Goal: Task Accomplishment & Management: Contribute content

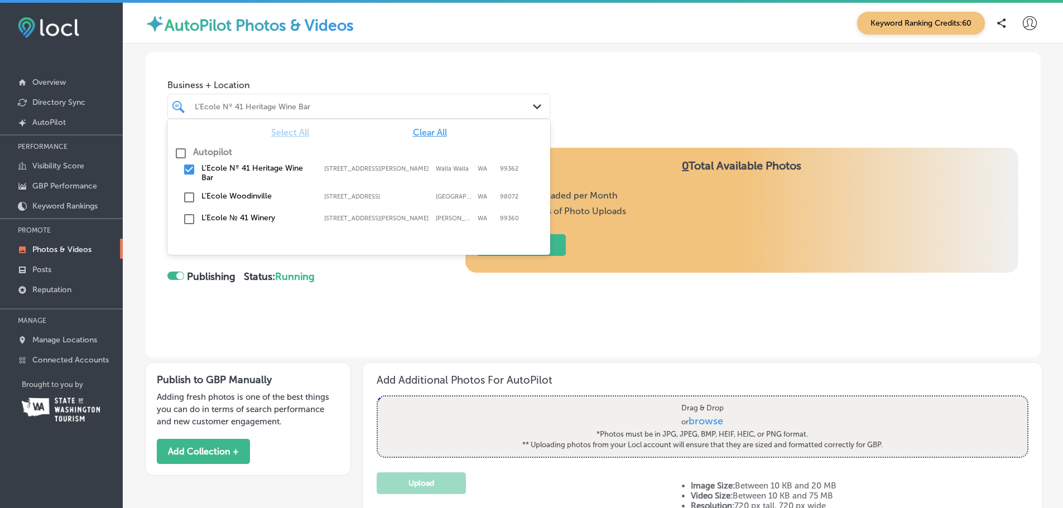
click at [349, 100] on div at bounding box center [342, 106] width 297 height 15
click at [253, 198] on label "L’Ecole Woodinville" at bounding box center [257, 195] width 112 height 9
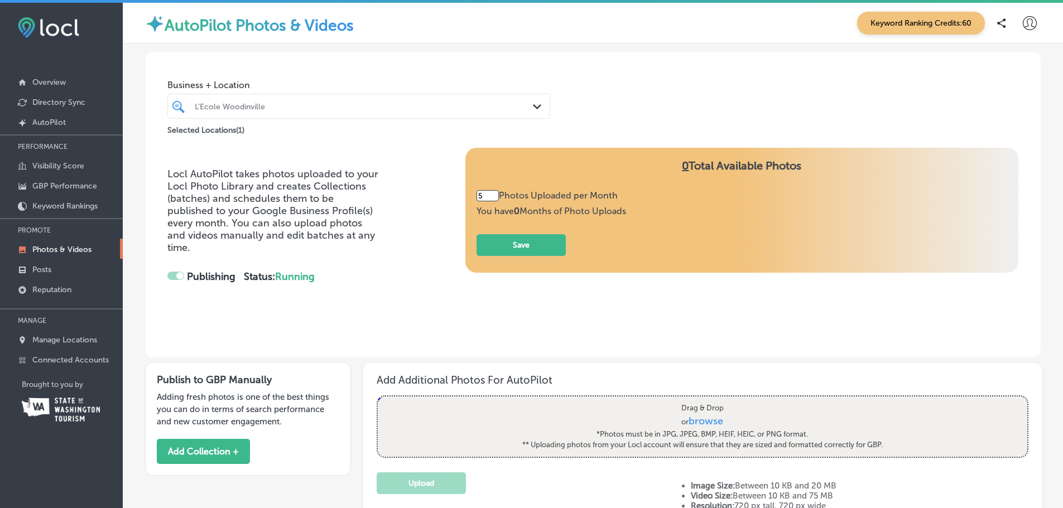
click at [430, 301] on div "Locl AutoPilot takes photos uploaded to your Locl Photo Library and creates Col…" at bounding box center [592, 236] width 851 height 176
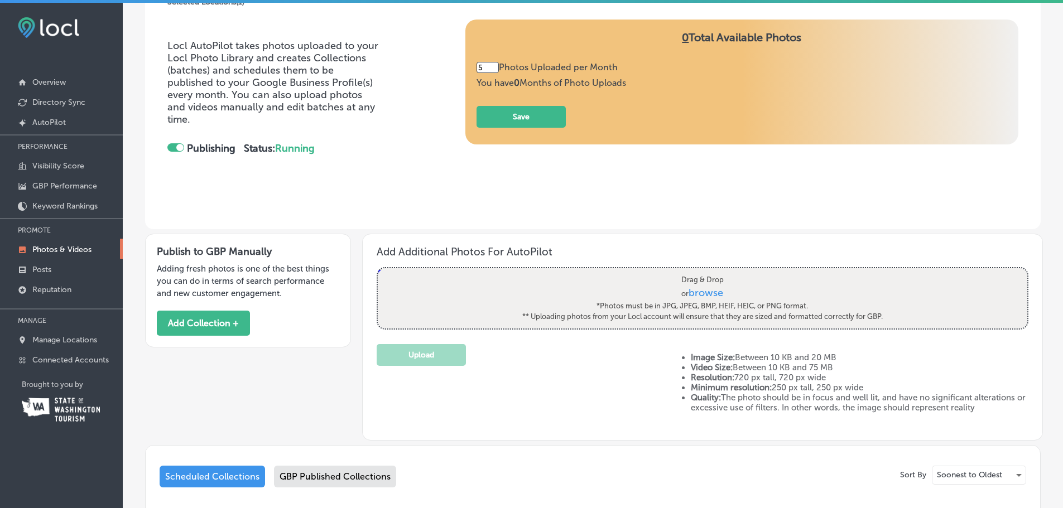
scroll to position [56, 0]
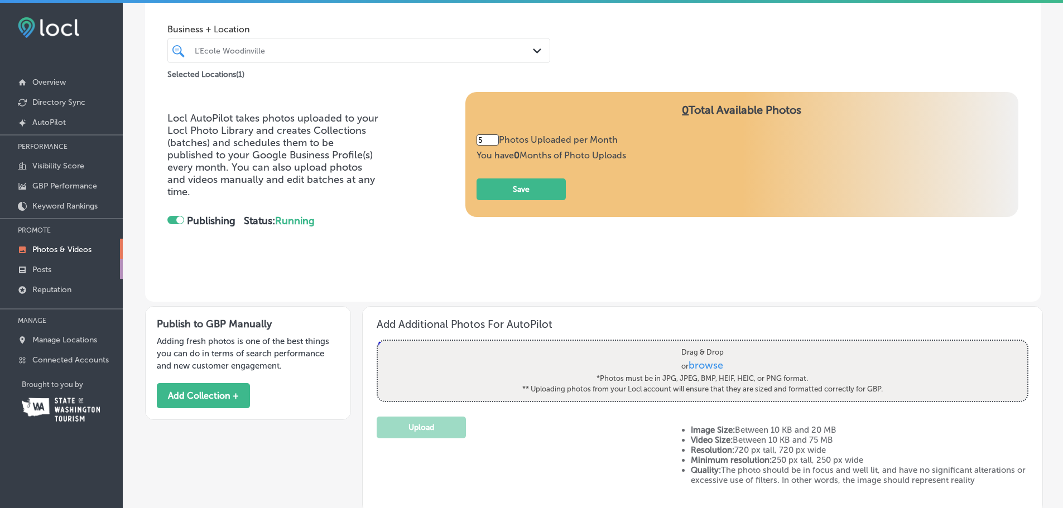
click at [52, 268] on link "Posts" at bounding box center [61, 269] width 123 height 20
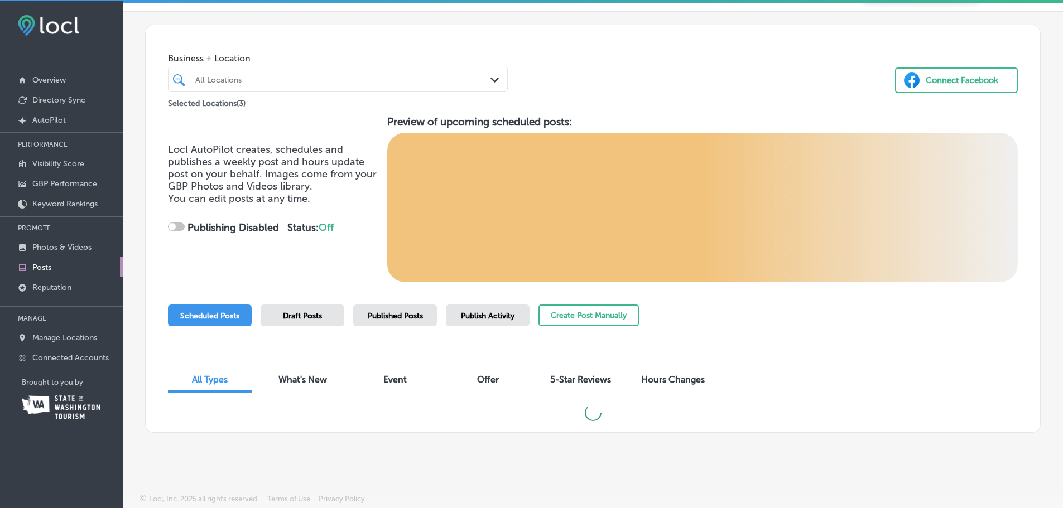
scroll to position [3, 0]
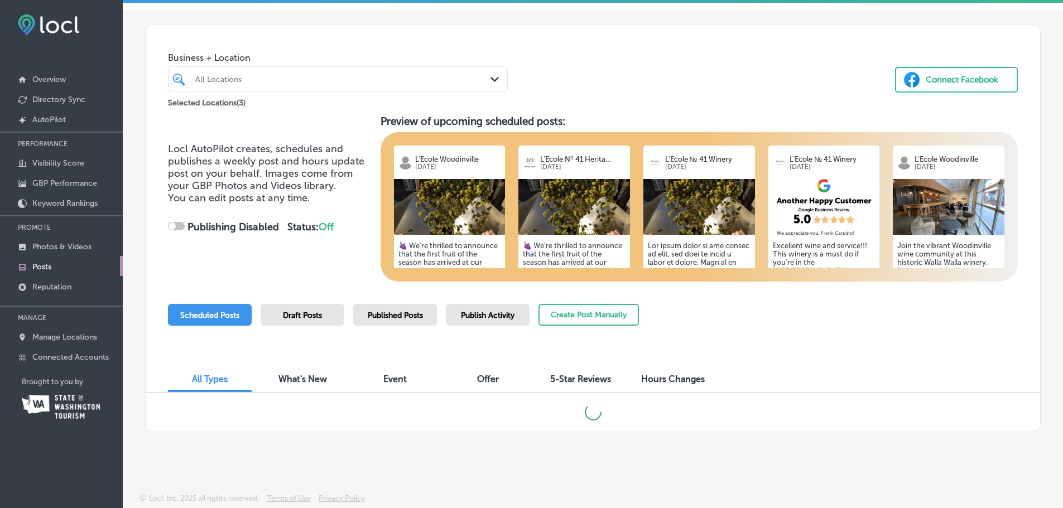
checkbox input "true"
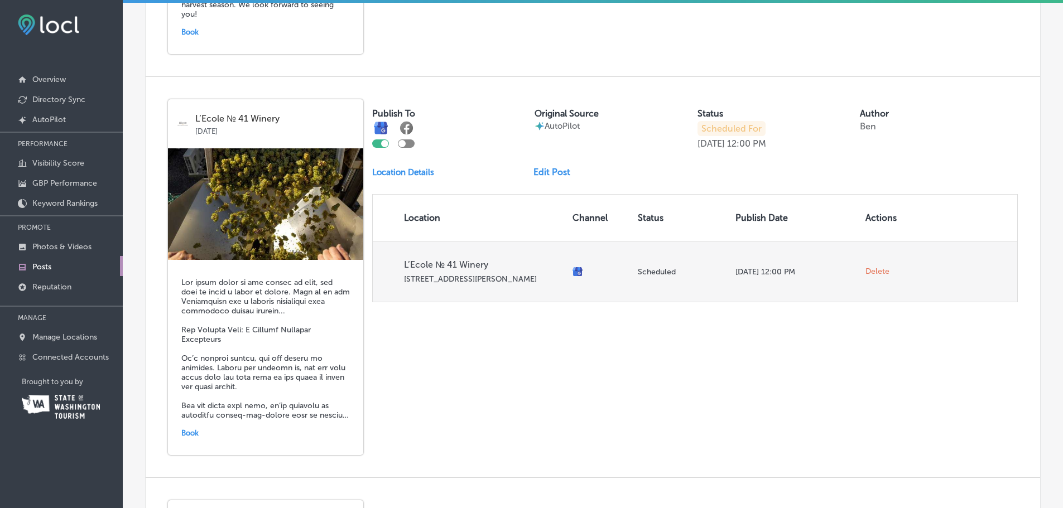
scroll to position [755, 0]
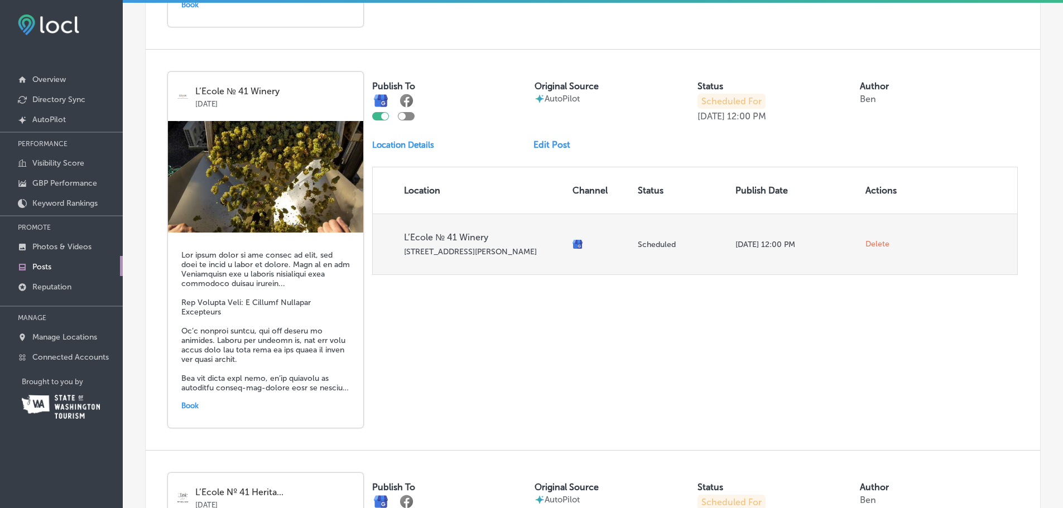
click at [569, 235] on td at bounding box center [600, 244] width 65 height 61
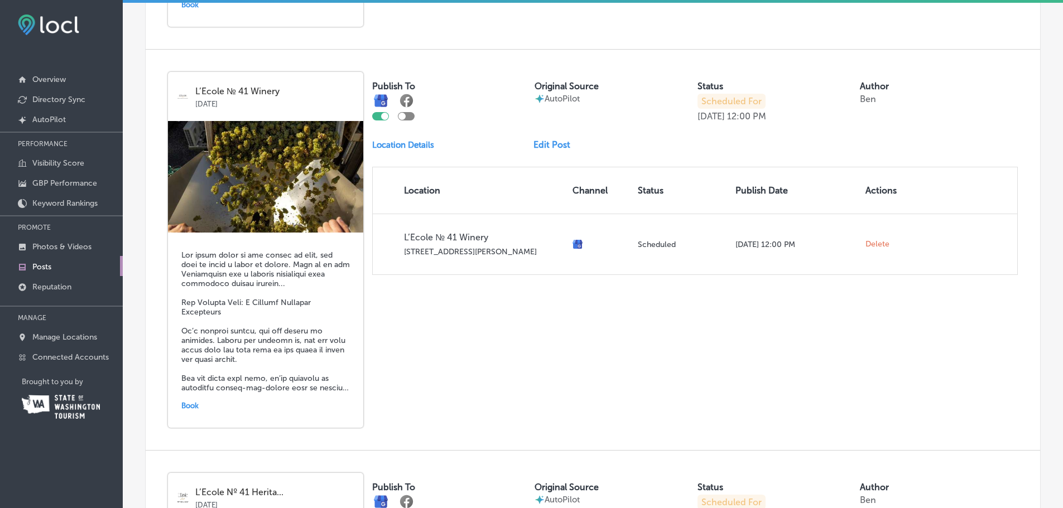
click at [535, 139] on link "Edit Post" at bounding box center [556, 144] width 46 height 11
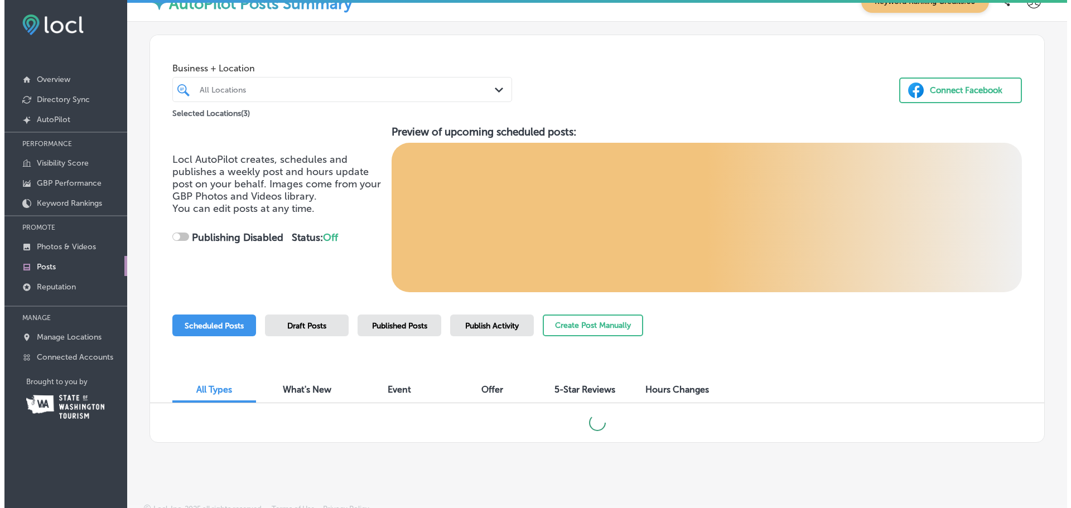
scroll to position [30, 0]
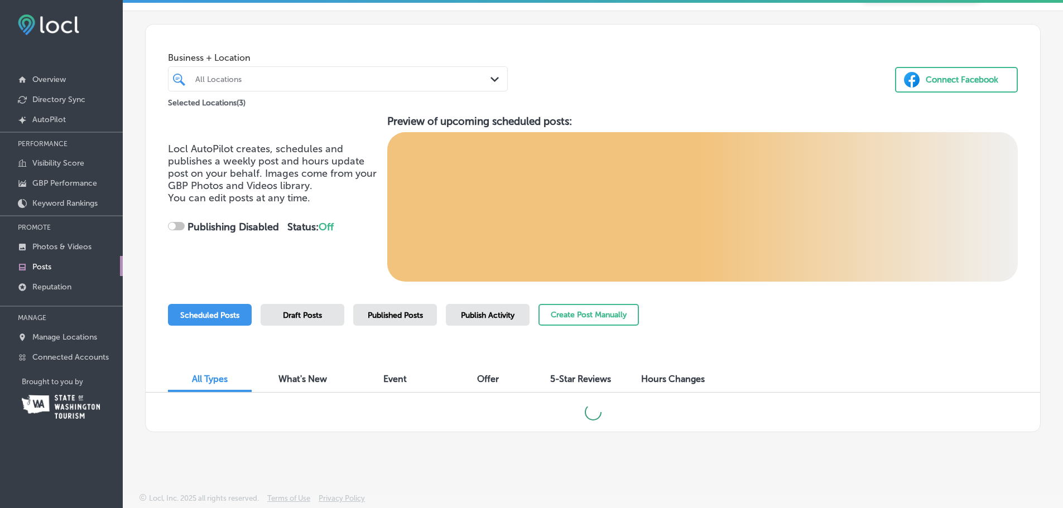
checkbox input "true"
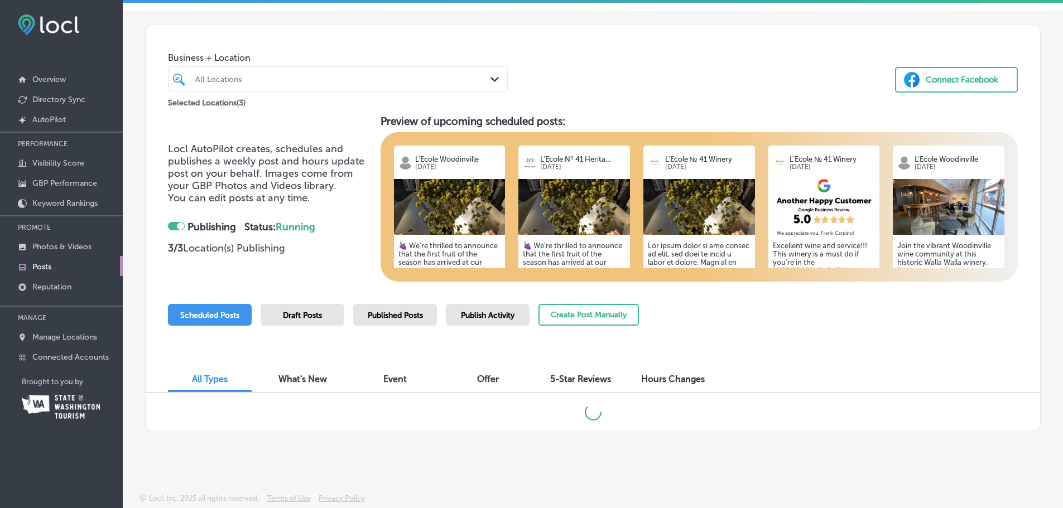
click at [682, 203] on img at bounding box center [699, 207] width 112 height 56
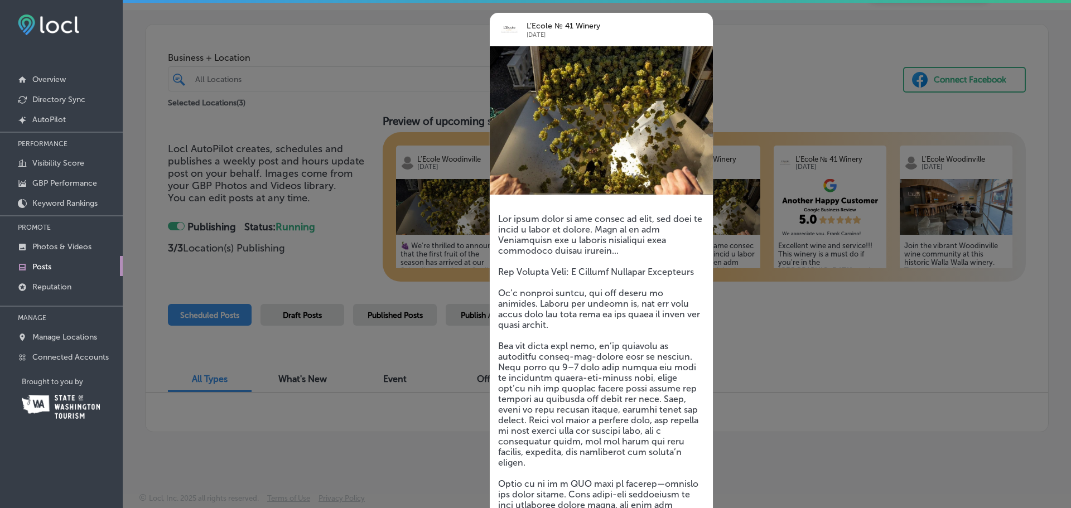
scroll to position [88, 0]
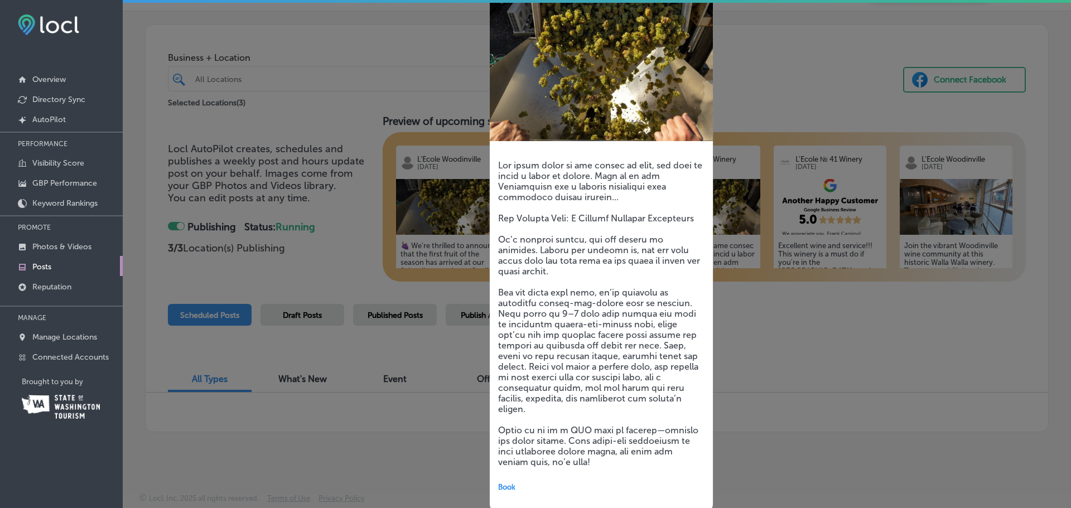
click at [834, 370] on div at bounding box center [535, 254] width 1071 height 508
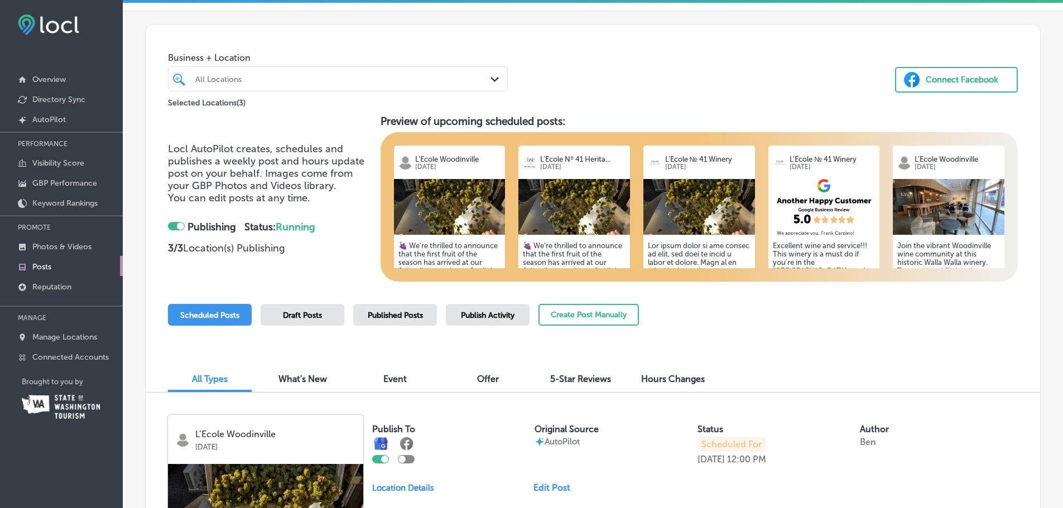
click at [657, 193] on img at bounding box center [699, 207] width 112 height 56
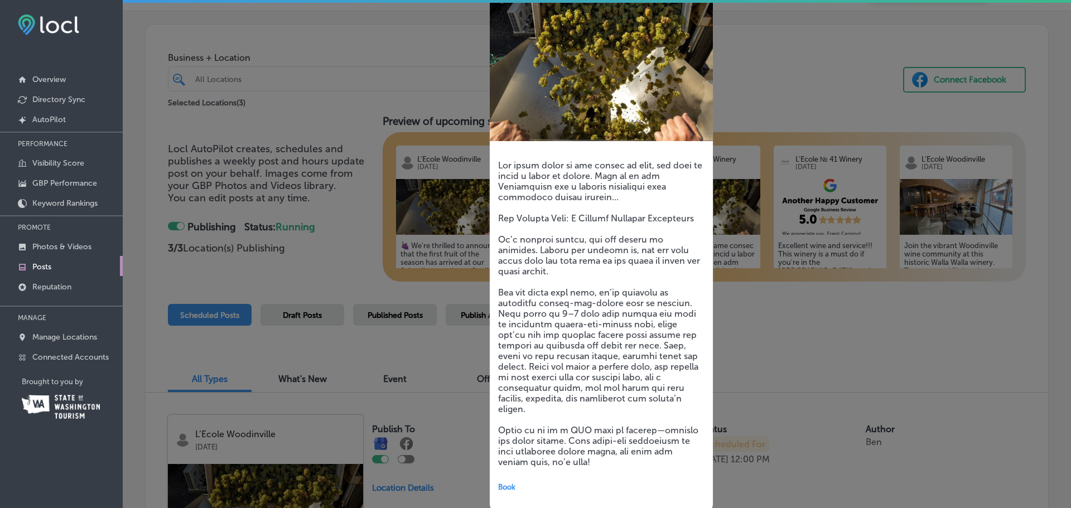
click at [724, 310] on div at bounding box center [535, 254] width 1071 height 508
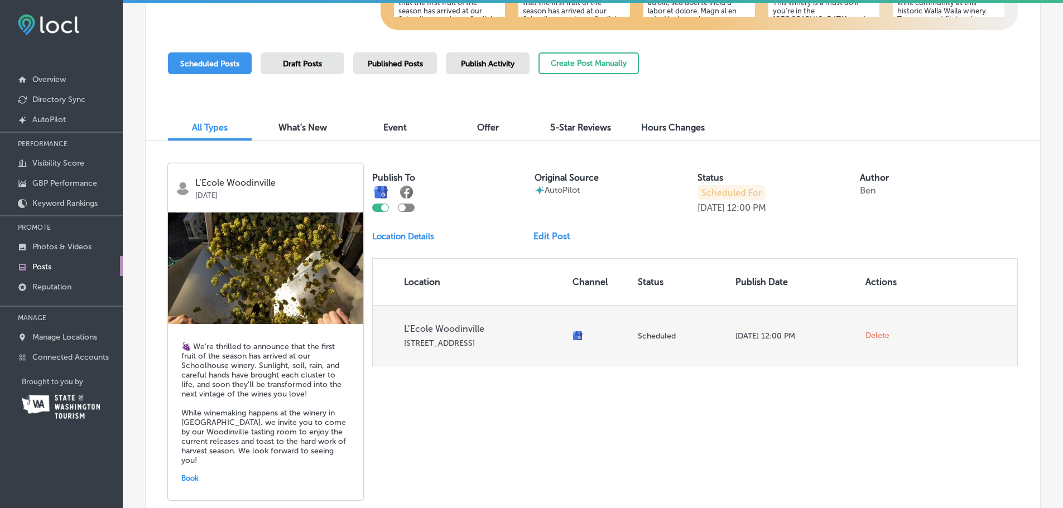
scroll to position [309, 0]
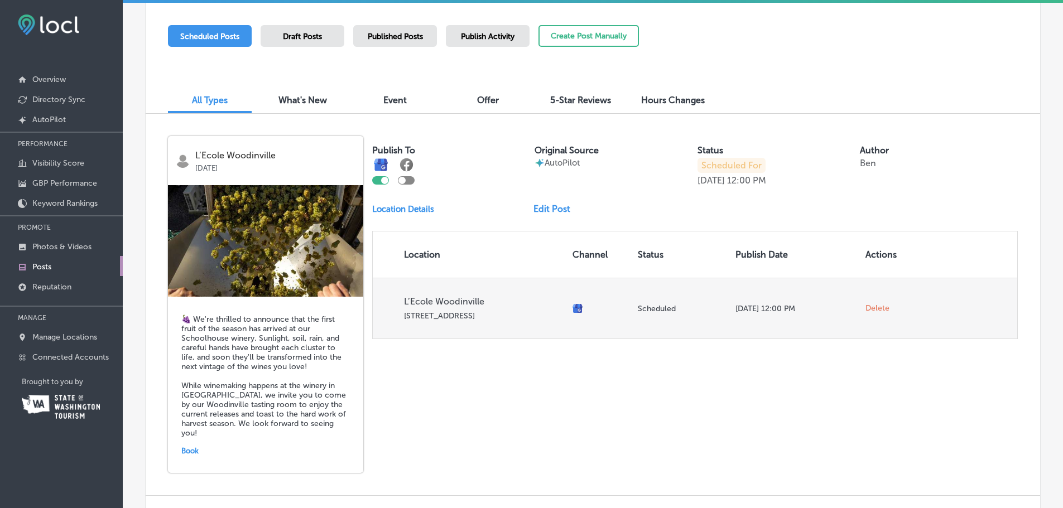
click at [764, 314] on td "[DATE] 12:00 PM" at bounding box center [796, 308] width 130 height 61
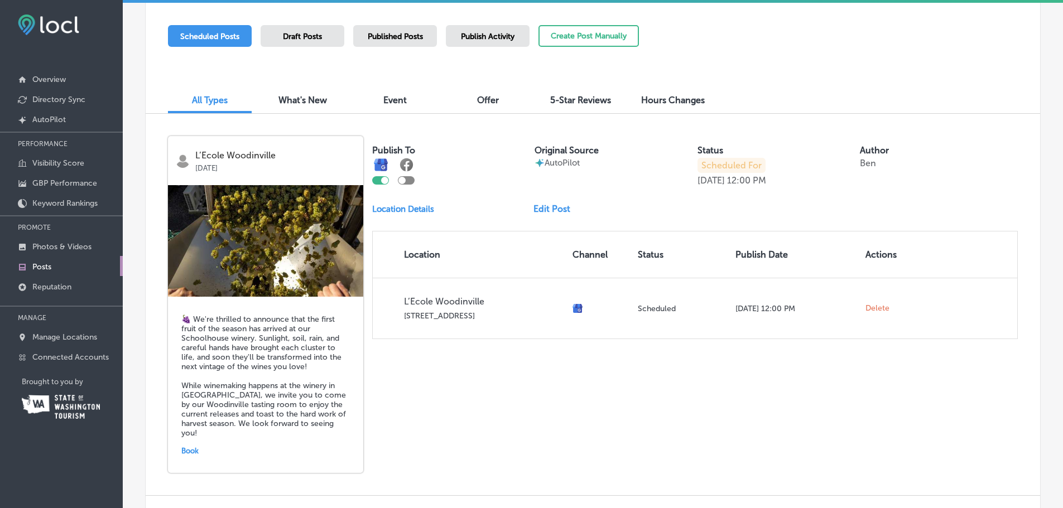
click at [707, 187] on div "Publish To Original Source AutoPilot Status Scheduled For [DATE] 12:00 PM Autho…" at bounding box center [695, 237] width 646 height 203
click at [711, 182] on p "[DATE]" at bounding box center [710, 180] width 27 height 11
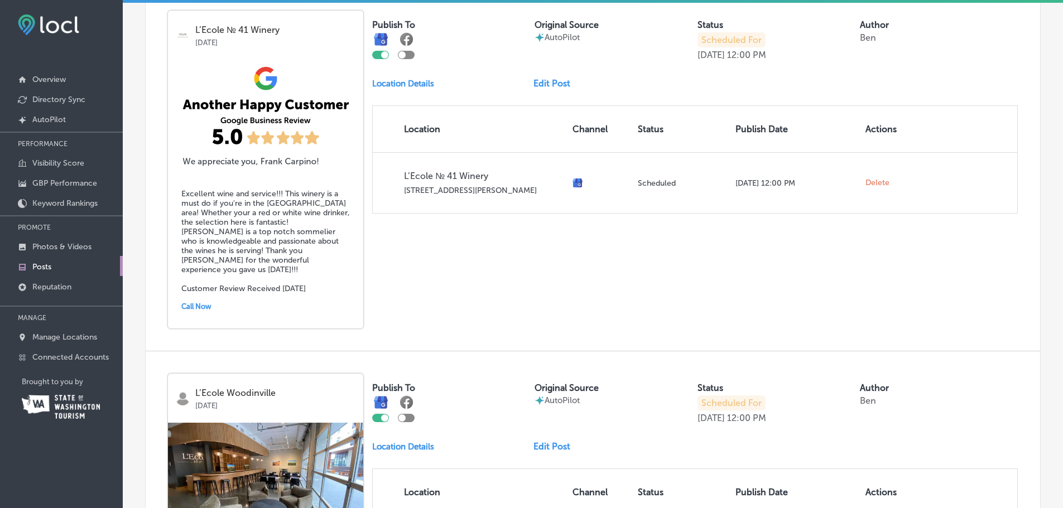
scroll to position [1592, 0]
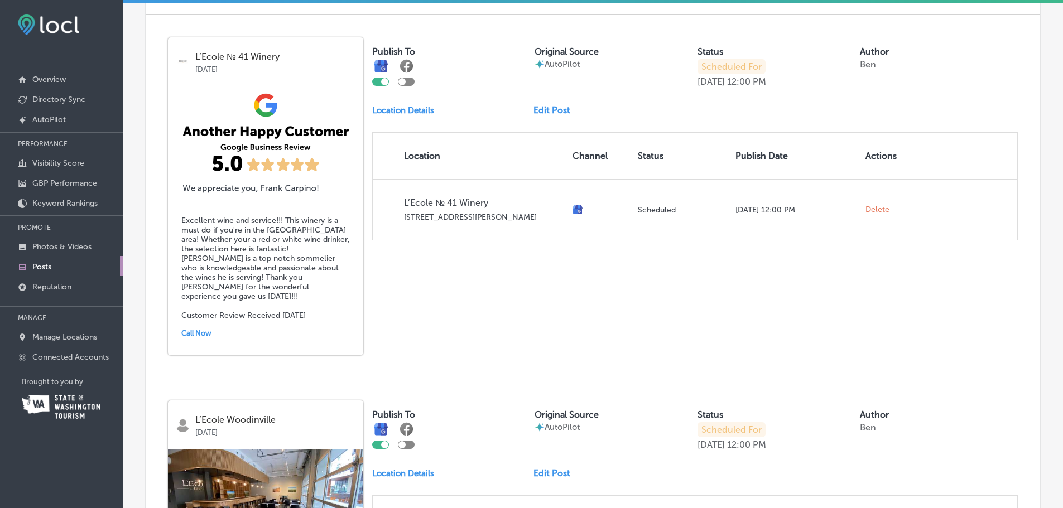
click at [551, 105] on link "Edit Post" at bounding box center [556, 110] width 46 height 11
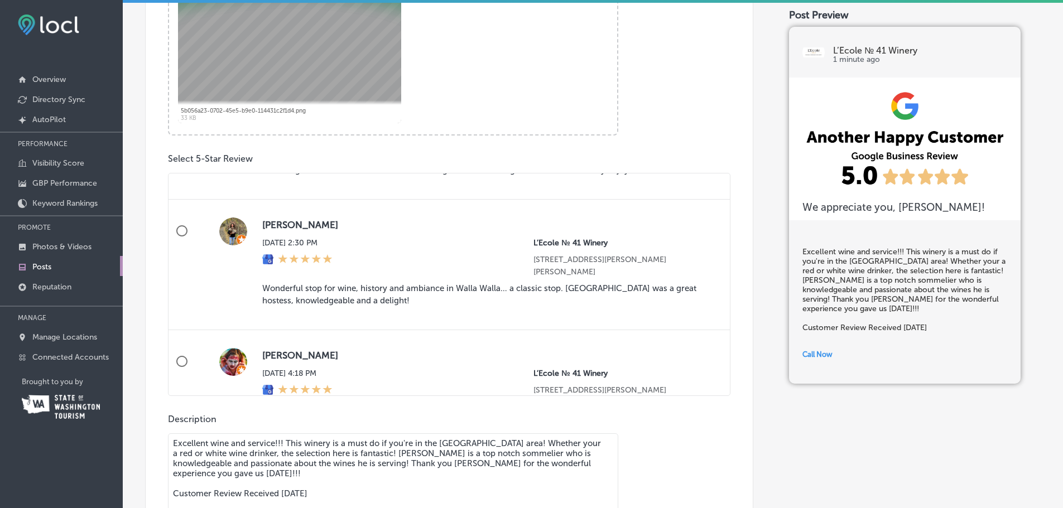
scroll to position [614, 0]
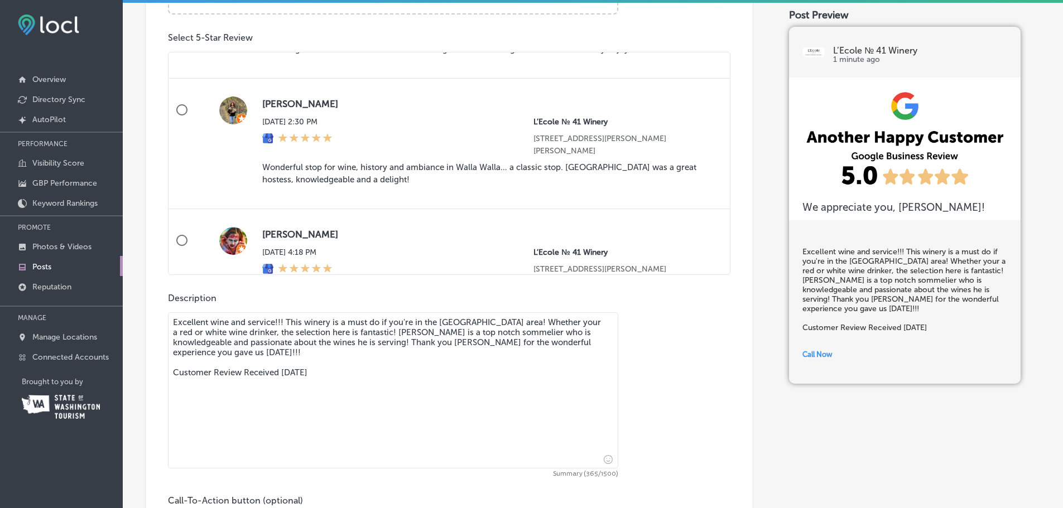
click at [484, 364] on textarea "Excellent wine and service!!! This winery is a must do if you're in the [GEOGRA…" at bounding box center [393, 390] width 450 height 156
click at [296, 360] on textarea "Excellent wine and service!!! This winery is a must do if you're in the [GEOGRA…" at bounding box center [393, 390] width 450 height 156
click at [378, 450] on textarea "Excellent wine and service!!! This winery is a must do if you're in the [GEOGRA…" at bounding box center [393, 390] width 450 height 156
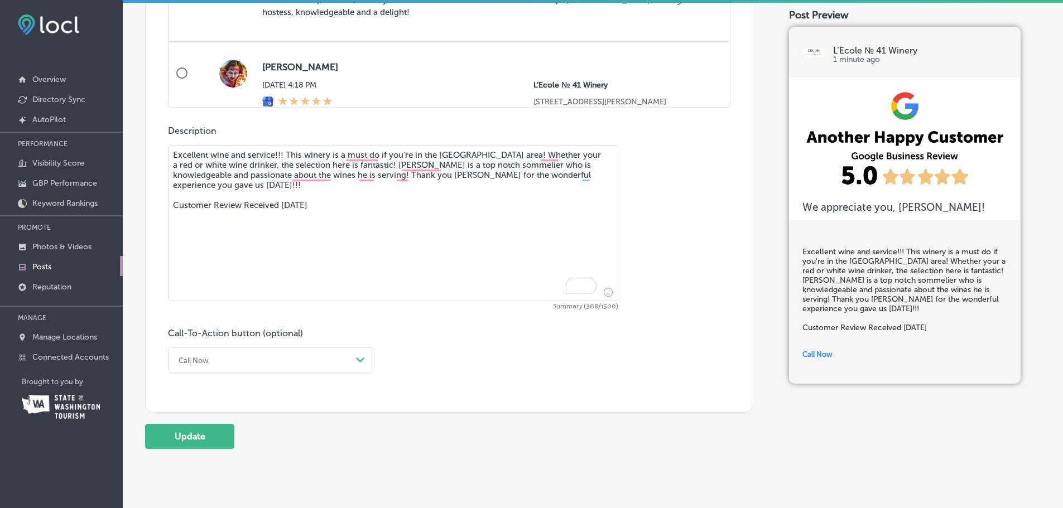
type textarea "Excellent wine and service!!! This winery is a must do if you're in the [GEOGRA…"
click at [241, 366] on div "Call Now Path Created with Sketch." at bounding box center [271, 360] width 206 height 25
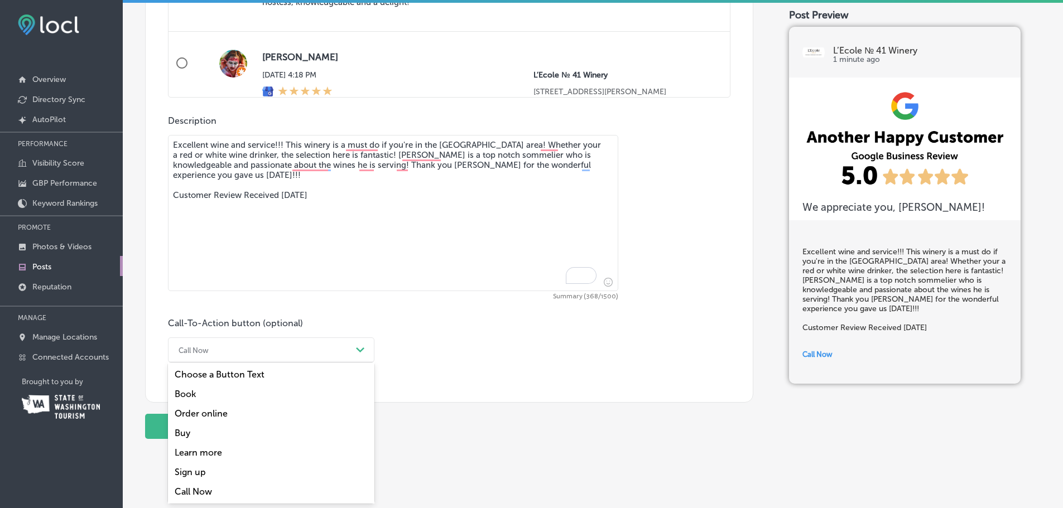
click at [196, 390] on div "Book" at bounding box center [271, 394] width 206 height 20
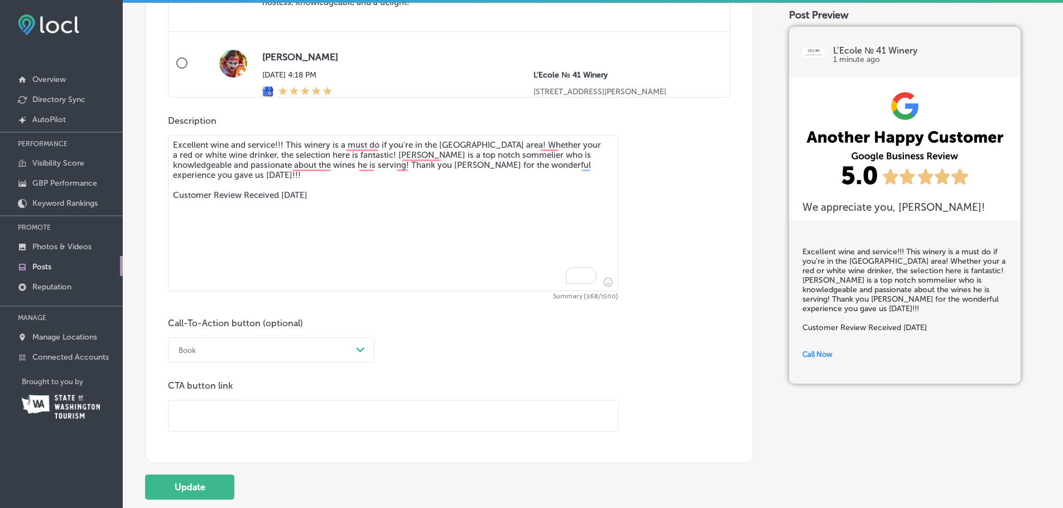
click at [222, 408] on input "text" at bounding box center [393, 416] width 449 height 31
type input "[URL][DOMAIN_NAME]"
click at [253, 407] on input "[URL][DOMAIN_NAME]" at bounding box center [393, 416] width 449 height 31
click at [254, 407] on input "[URL][DOMAIN_NAME]" at bounding box center [393, 416] width 449 height 31
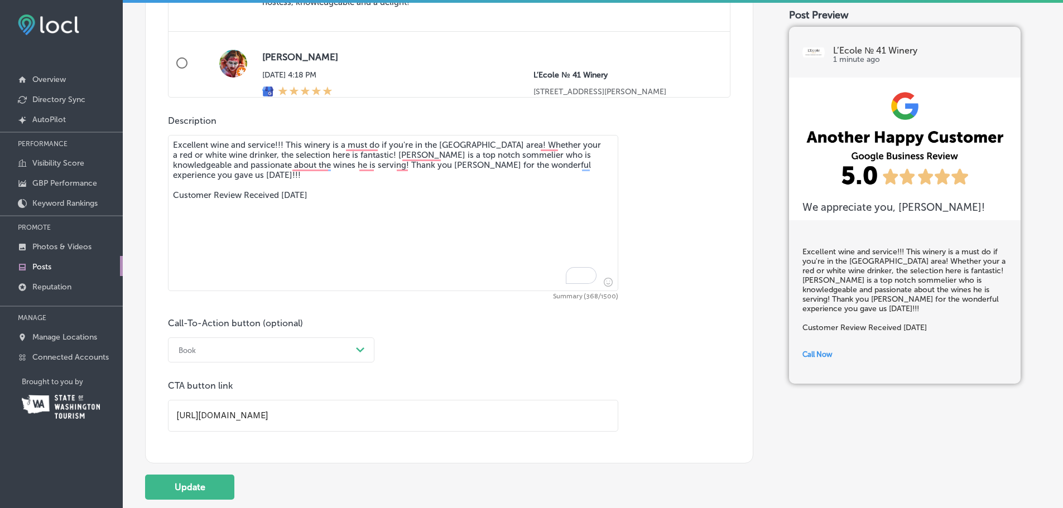
click at [253, 407] on input "[URL][DOMAIN_NAME]" at bounding box center [393, 416] width 449 height 31
click at [189, 483] on button "Update" at bounding box center [189, 487] width 89 height 25
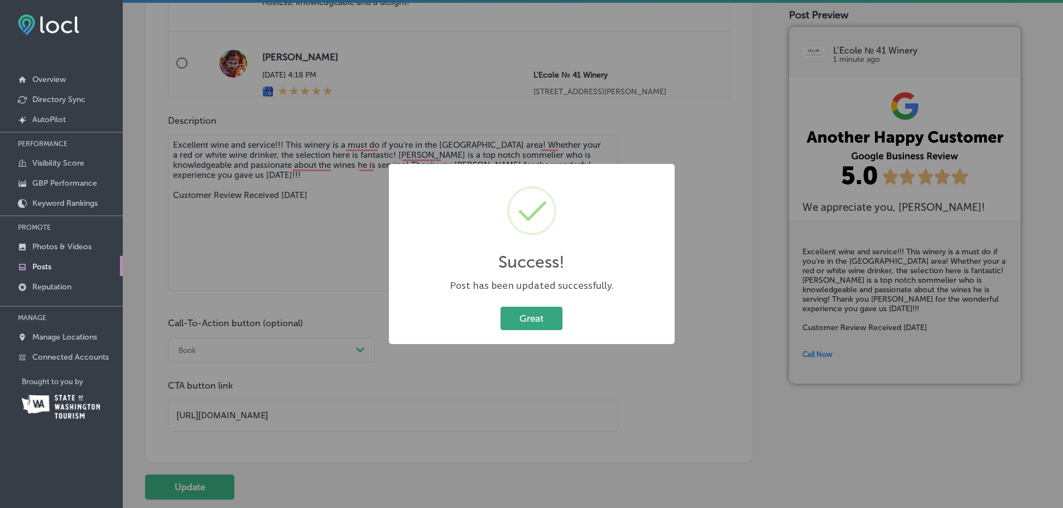
click at [526, 310] on button "Great" at bounding box center [532, 318] width 62 height 23
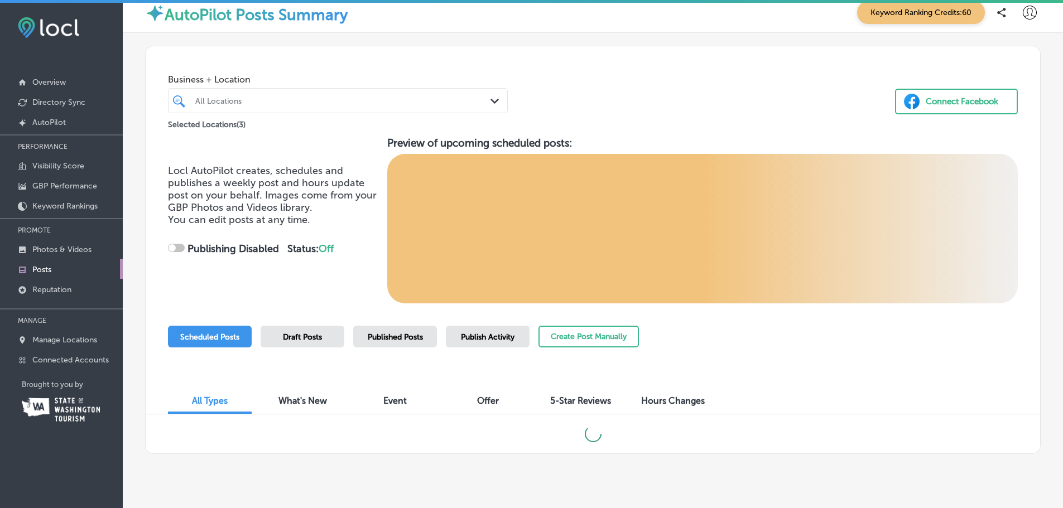
scroll to position [30, 0]
checkbox input "true"
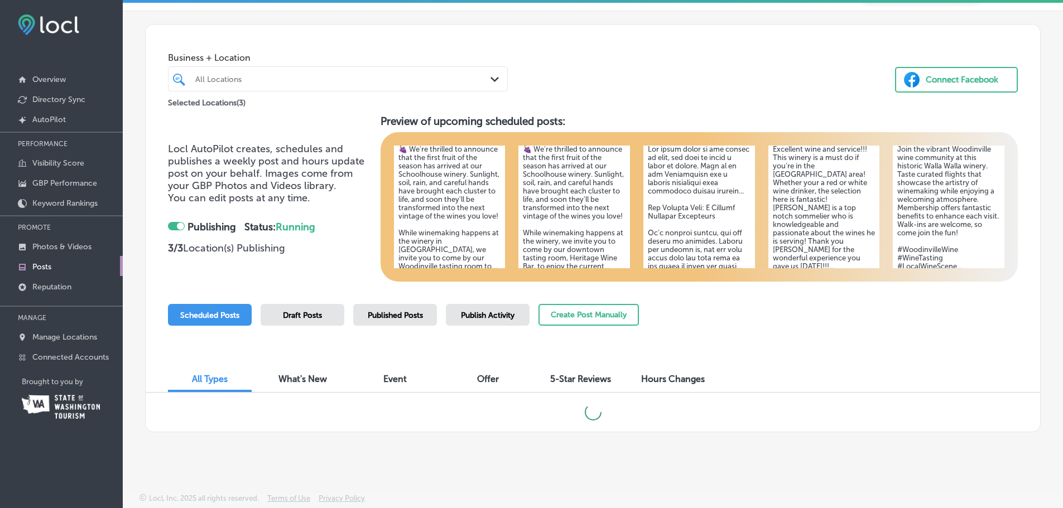
scroll to position [128, 0]
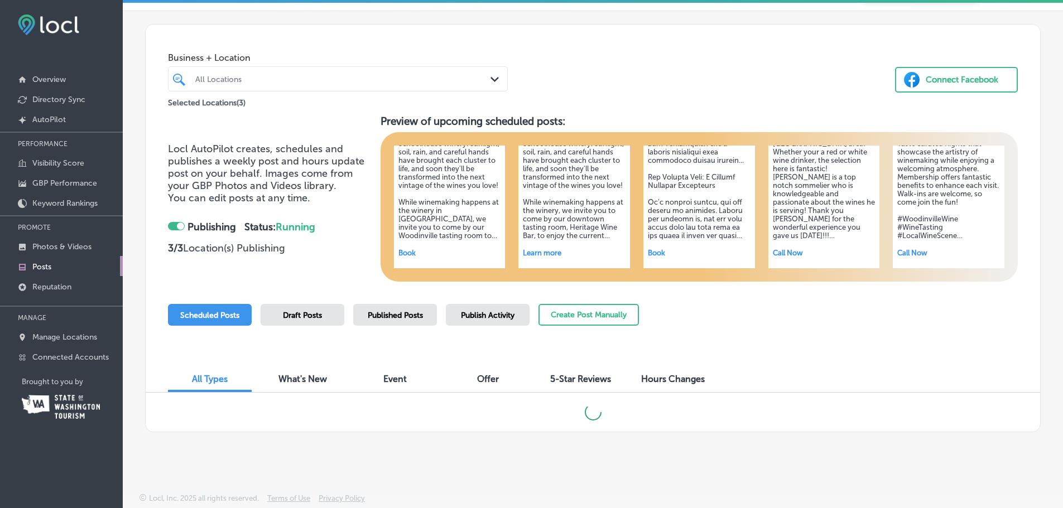
click at [262, 166] on span "Locl AutoPilot creates, schedules and publishes a weekly post and hours update …" at bounding box center [266, 167] width 196 height 49
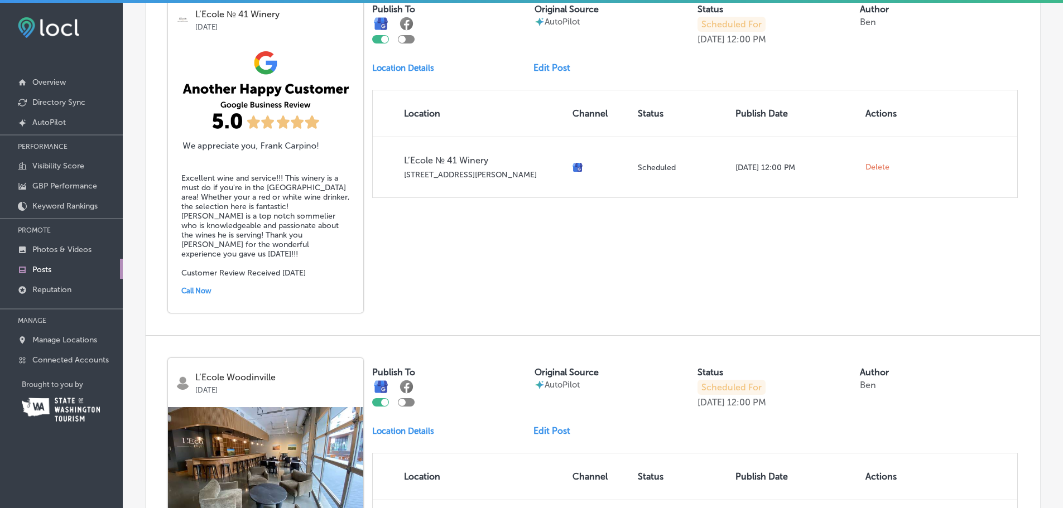
scroll to position [1841, 0]
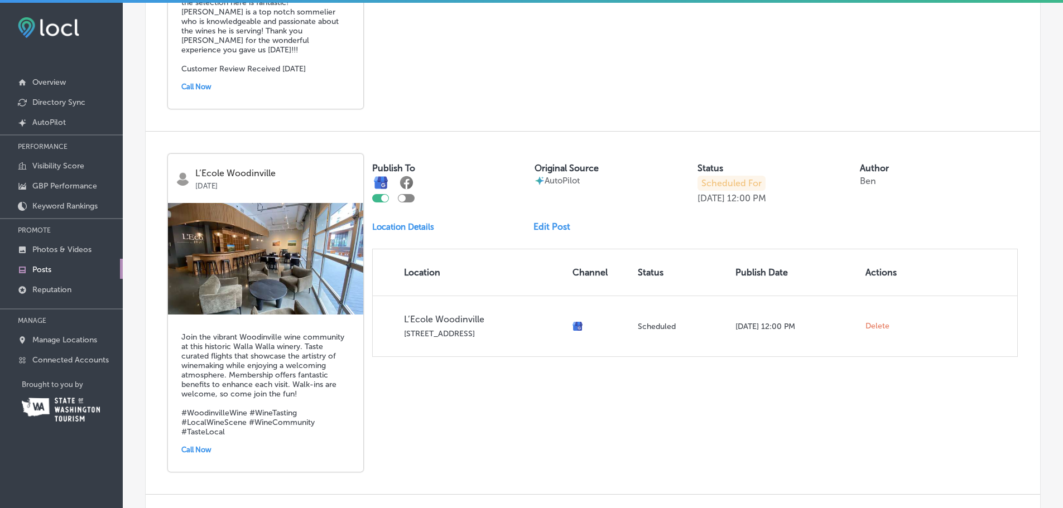
click at [564, 222] on link "Edit Post" at bounding box center [556, 227] width 46 height 11
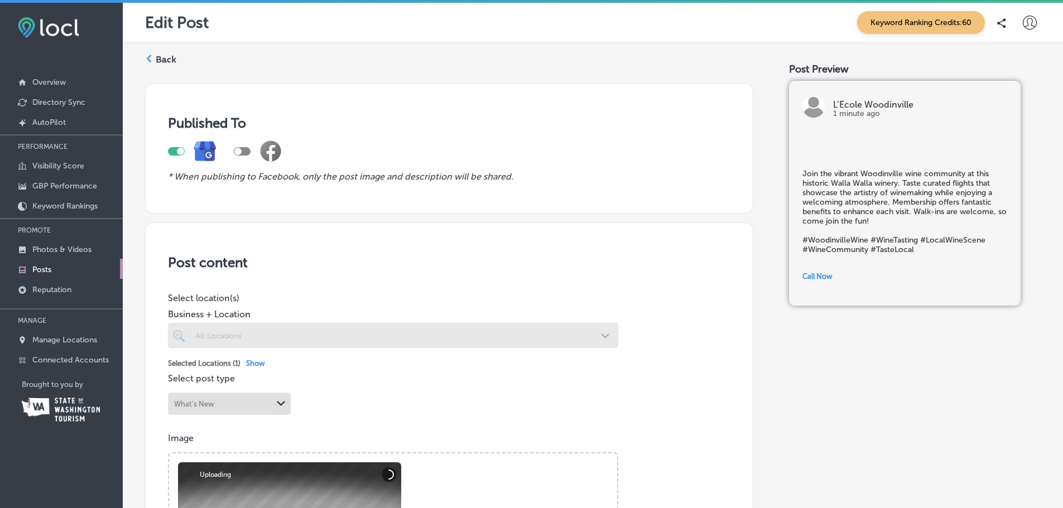
scroll to position [223, 0]
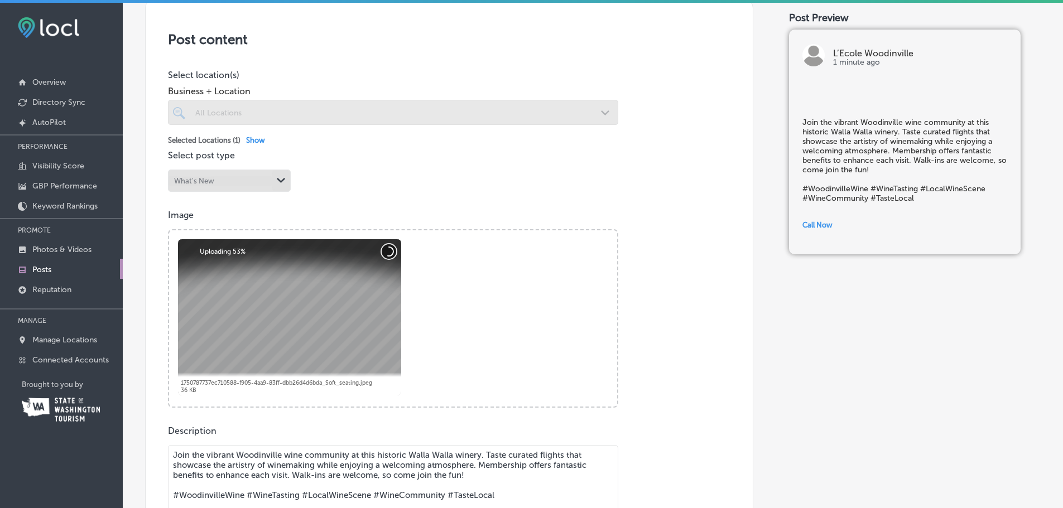
click at [388, 251] on button "Cancel" at bounding box center [389, 251] width 15 height 15
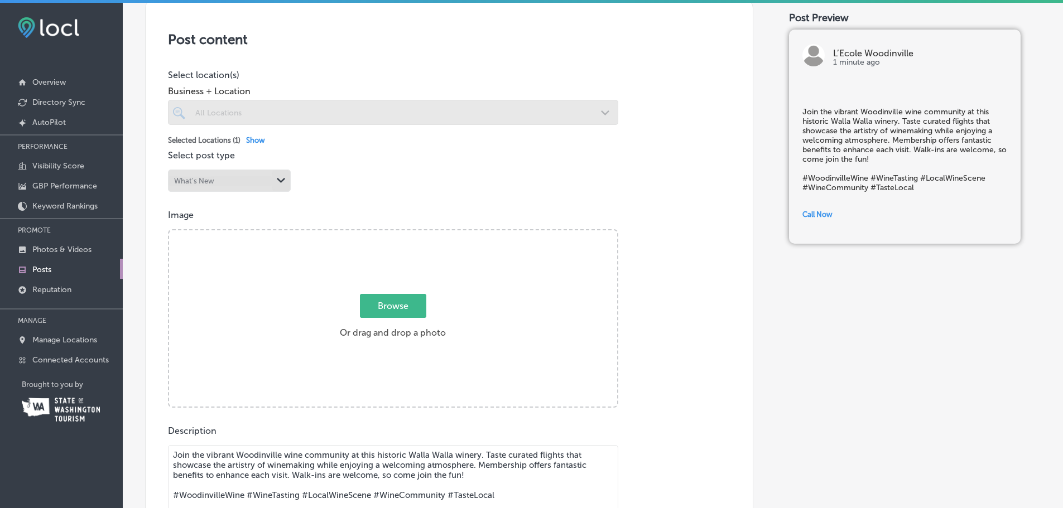
click at [382, 307] on span "Browse" at bounding box center [393, 306] width 66 height 24
click at [382, 234] on input "Browse Or drag and drop a photo" at bounding box center [393, 231] width 448 height 3
type input "C:\fakepath\_MG_0835.jpg"
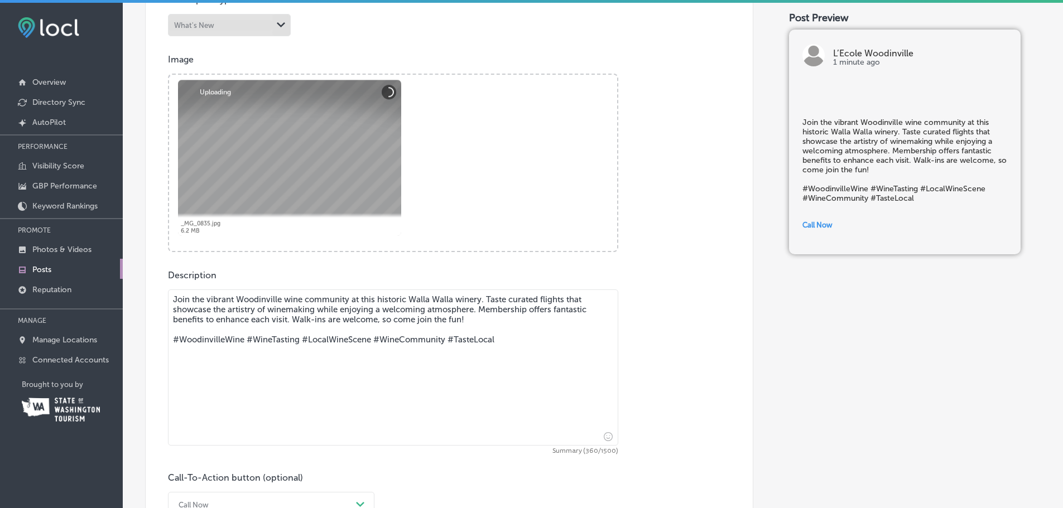
scroll to position [391, 0]
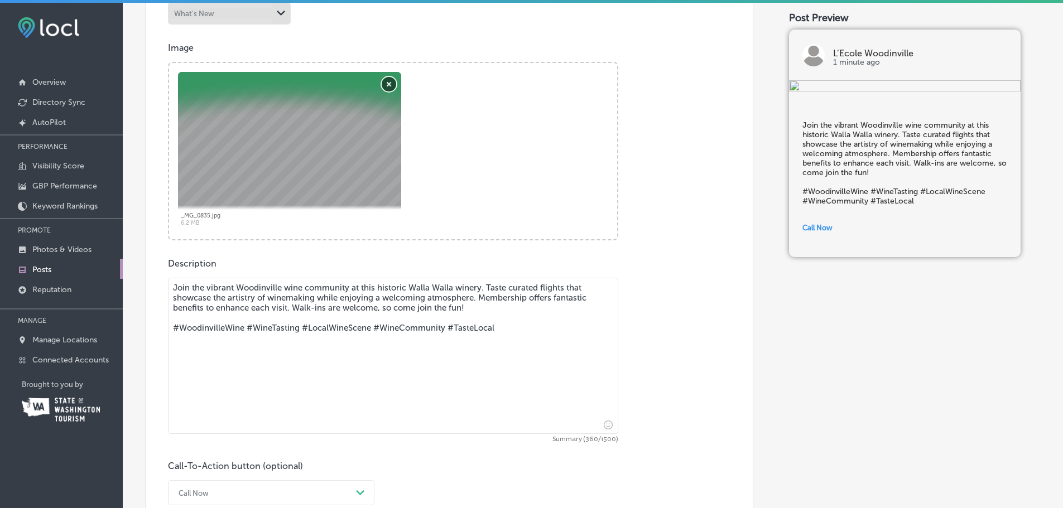
click at [387, 85] on button "Remove" at bounding box center [389, 84] width 15 height 15
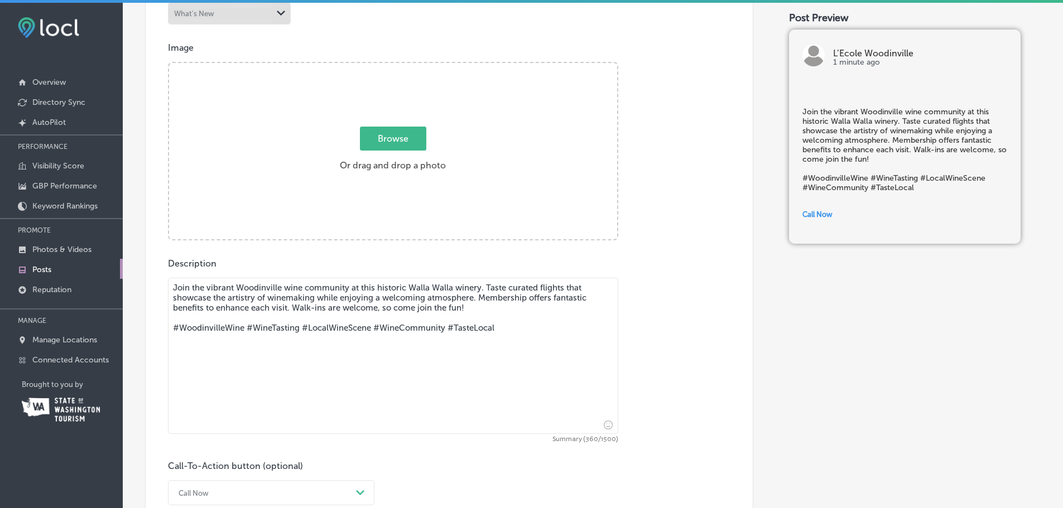
click at [388, 142] on span "Browse" at bounding box center [393, 139] width 66 height 24
click at [388, 66] on input "Browse Or drag and drop a photo" at bounding box center [393, 64] width 448 height 3
type input "C:\fakepath\_MG_0134.jpg"
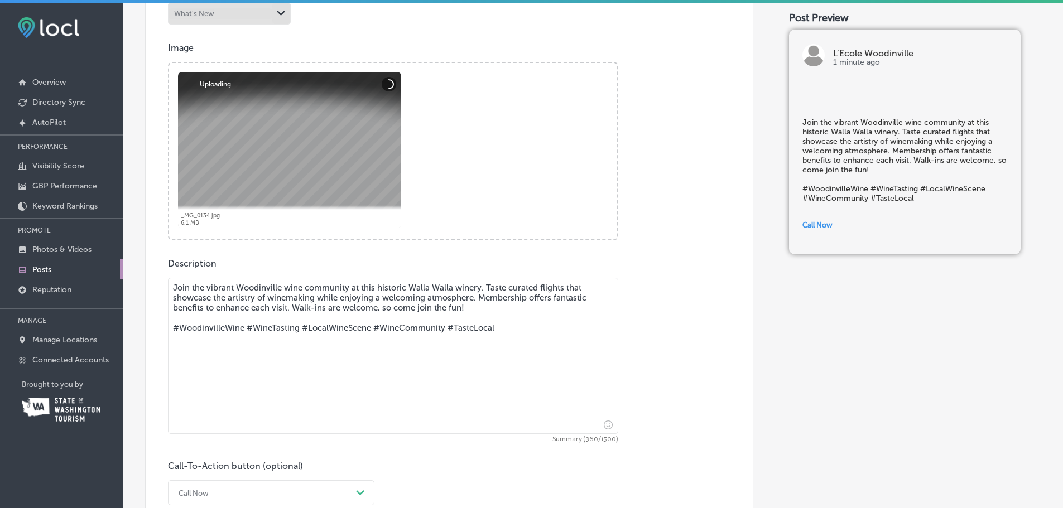
scroll to position [559, 0]
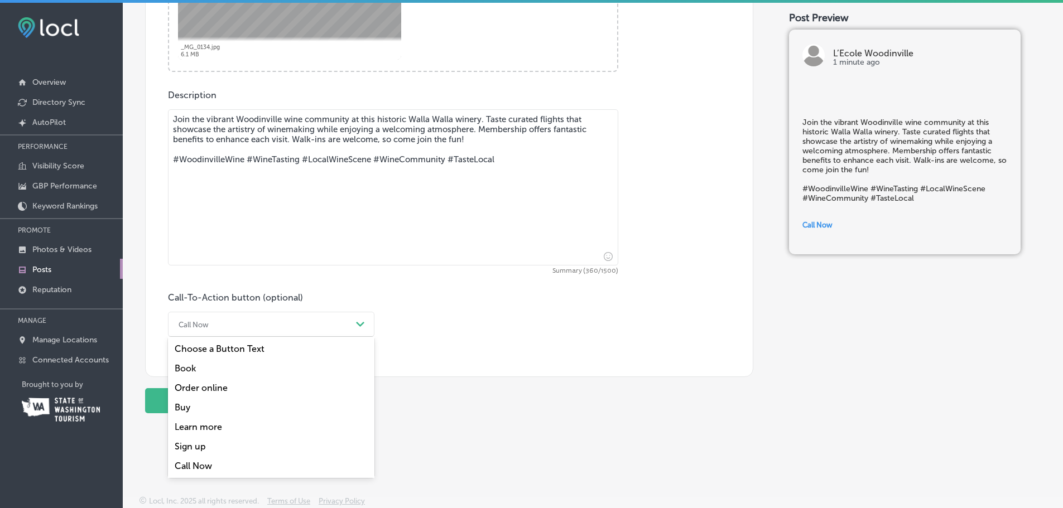
click at [237, 312] on div "Call Now Path Created with Sketch." at bounding box center [271, 324] width 206 height 25
click at [220, 367] on div "Book" at bounding box center [271, 369] width 206 height 20
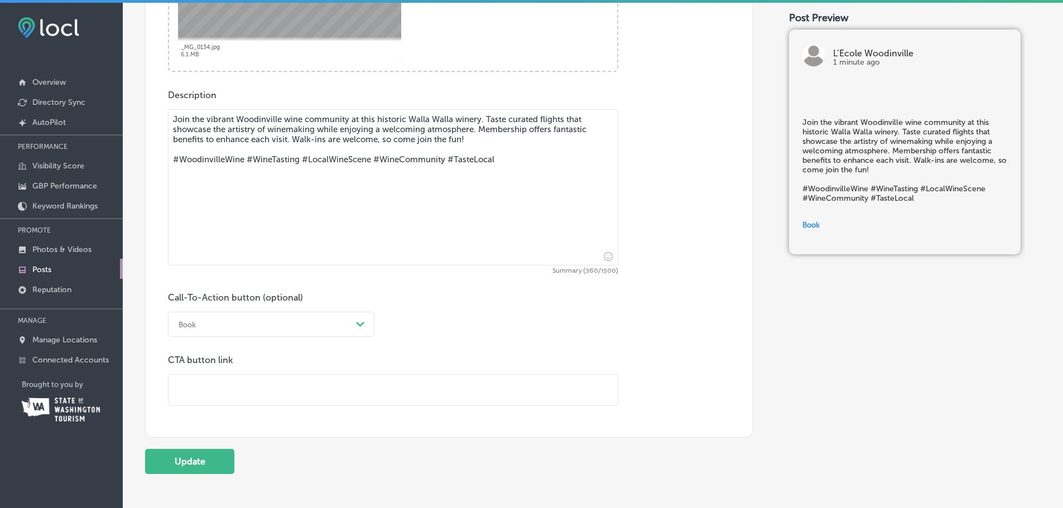
click at [216, 390] on input "text" at bounding box center [393, 390] width 449 height 31
type input "[URL][DOMAIN_NAME]"
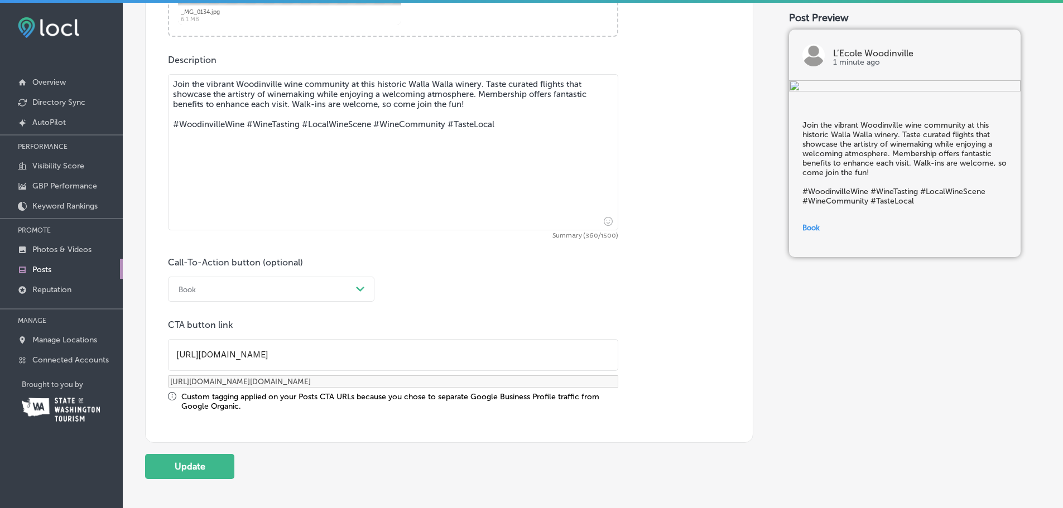
scroll to position [604, 0]
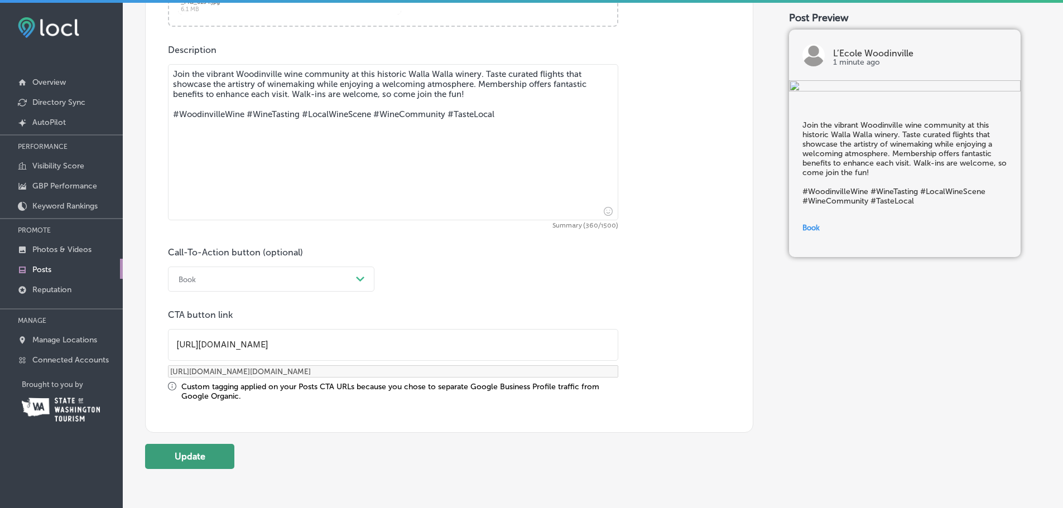
click at [200, 459] on button "Update" at bounding box center [189, 456] width 89 height 25
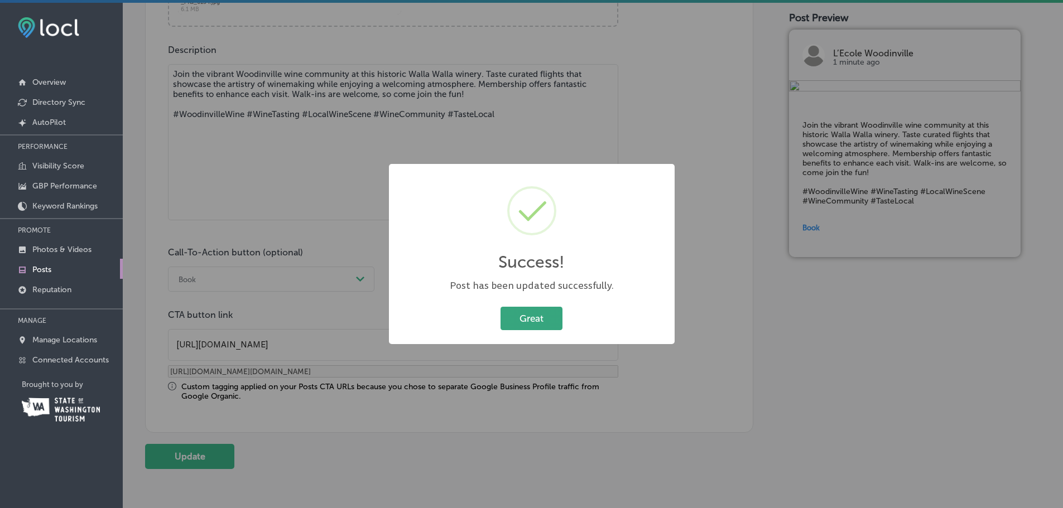
click at [531, 318] on button "Great" at bounding box center [532, 318] width 62 height 23
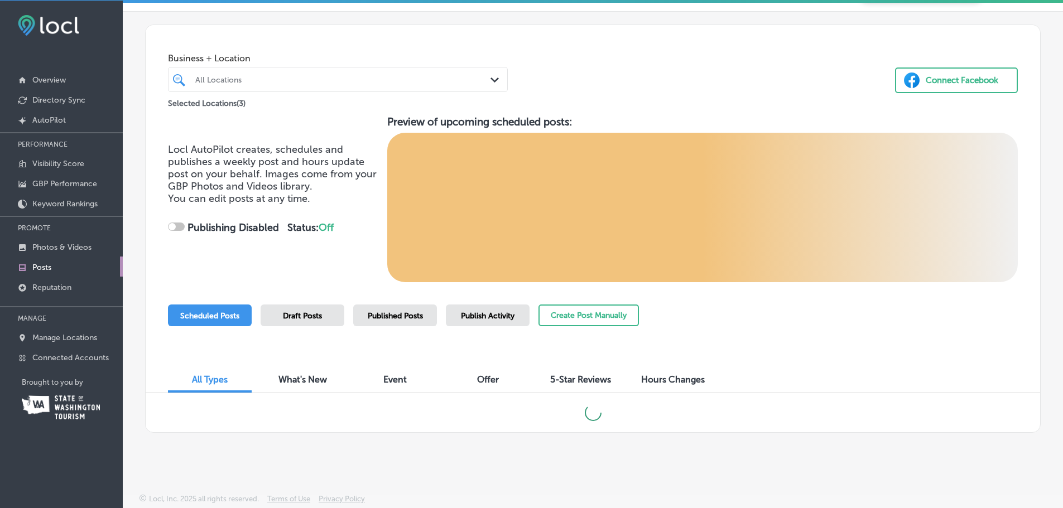
scroll to position [3, 0]
checkbox input "true"
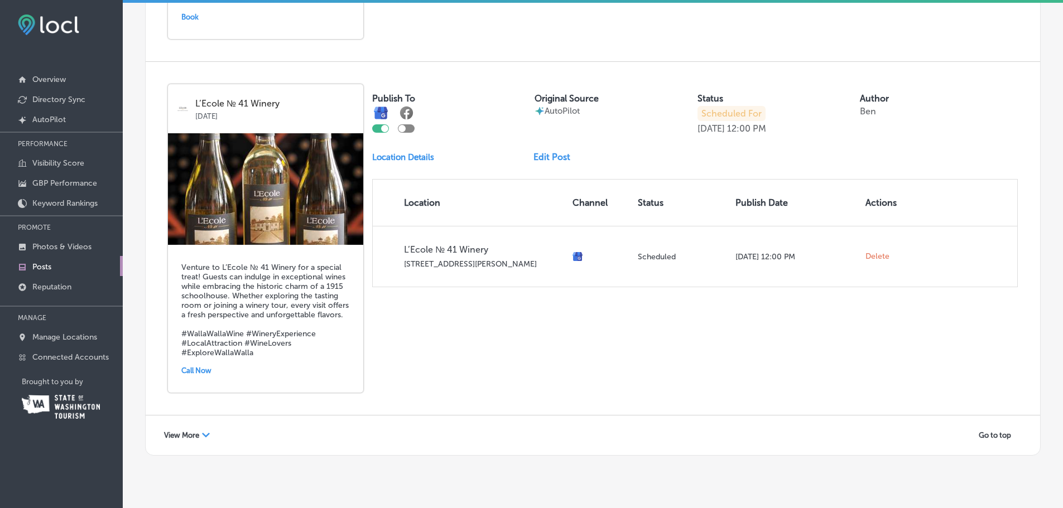
scroll to position [2278, 0]
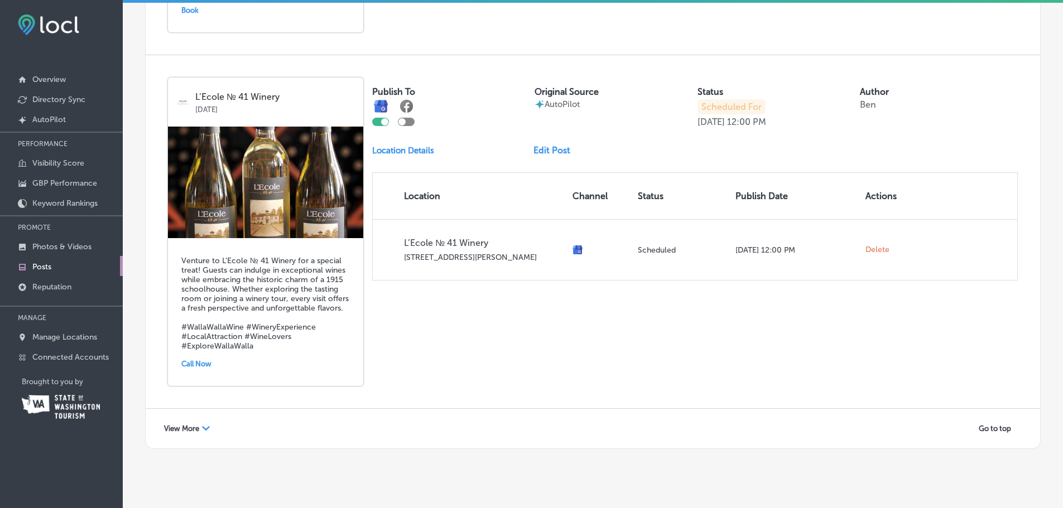
click at [565, 145] on link "Edit Post" at bounding box center [556, 150] width 46 height 11
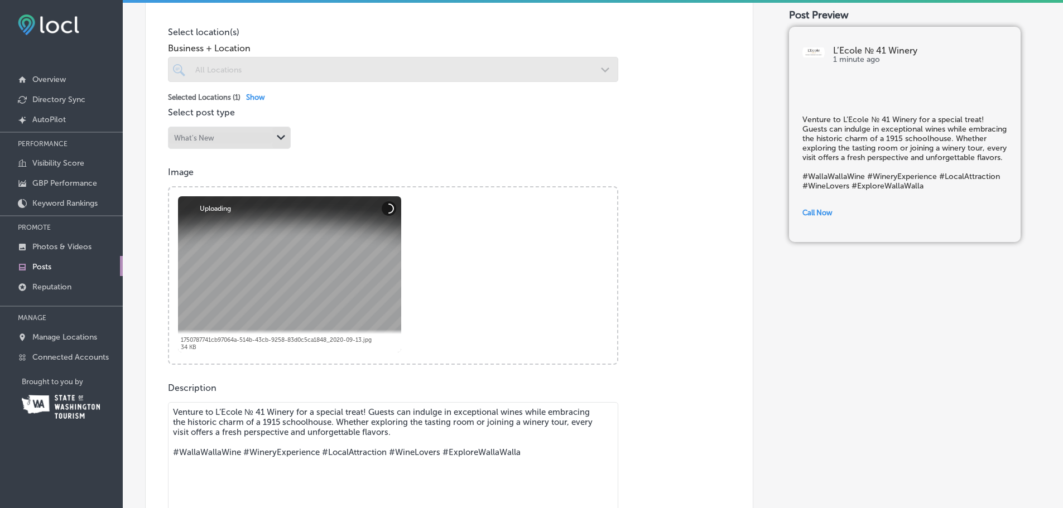
scroll to position [279, 0]
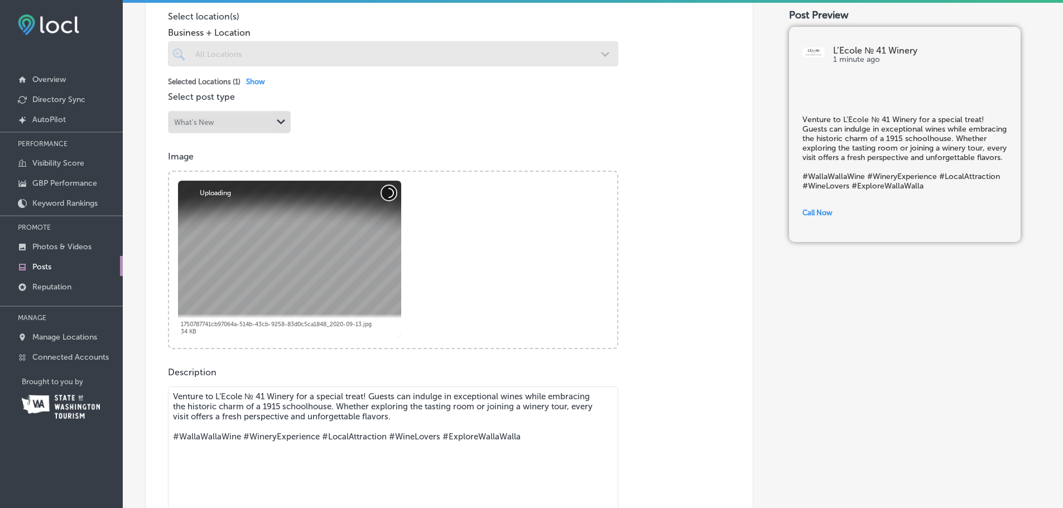
click at [389, 193] on button "Cancel" at bounding box center [389, 193] width 15 height 15
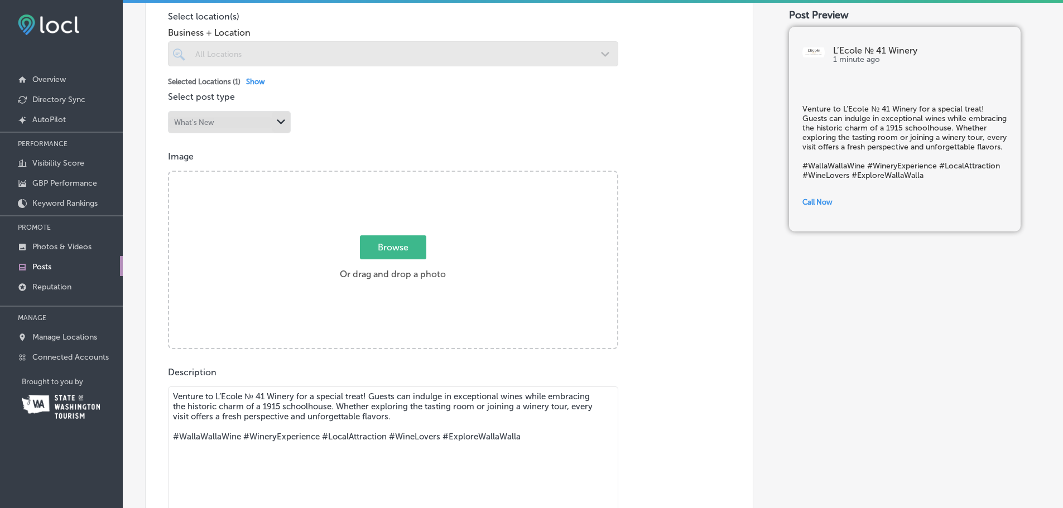
click at [382, 243] on span "Browse" at bounding box center [393, 247] width 66 height 24
click at [382, 175] on input "Browse Or drag and drop a photo" at bounding box center [393, 173] width 448 height 3
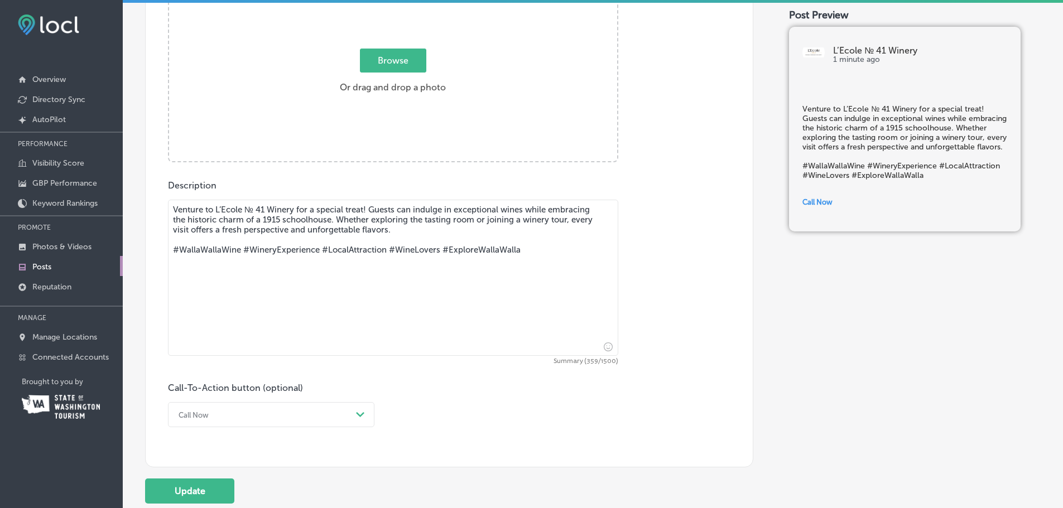
scroll to position [446, 0]
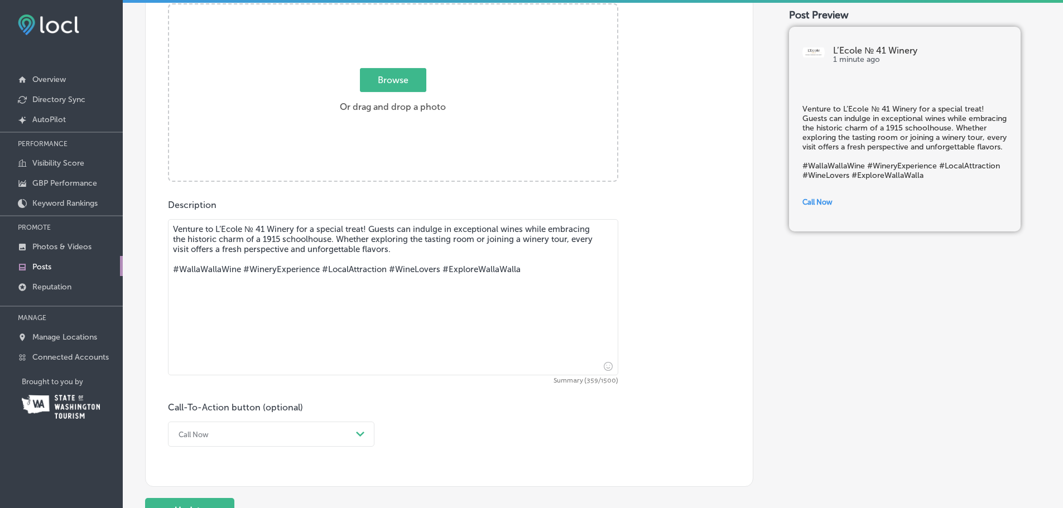
click at [333, 240] on textarea "Venture to L’Ecole № 41 Winery for a special treat! Guests can indulge in excep…" at bounding box center [393, 297] width 450 height 156
click at [574, 228] on textarea "Venture to L’Ecole № 41 Winery for a special treat! Guests can indulge in excep…" at bounding box center [393, 297] width 450 height 156
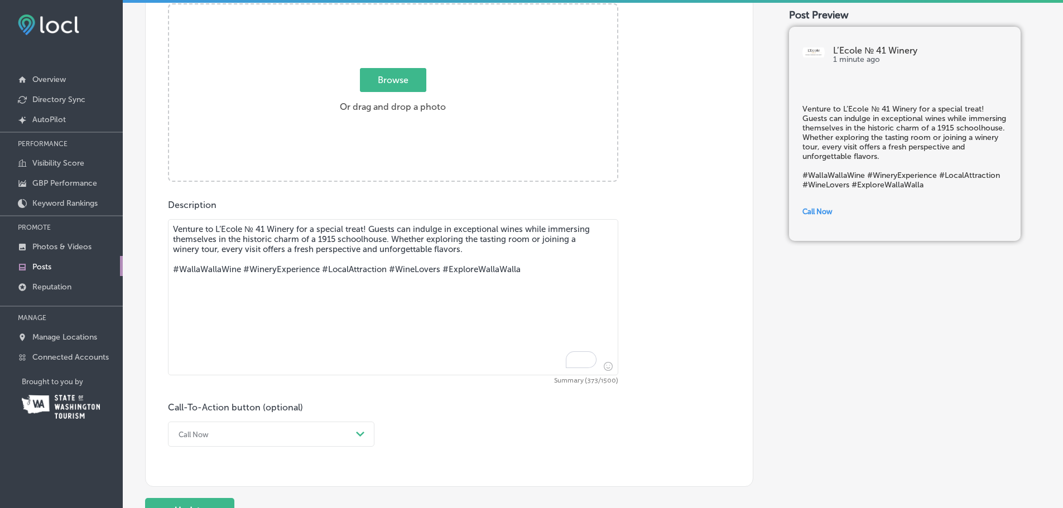
click at [435, 243] on textarea "Venture to L’Ecole № 41 Winery for a special treat! Guests can indulge in excep…" at bounding box center [393, 297] width 450 height 156
click at [466, 235] on textarea "Venture to L’Ecole № 41 Winery for a special treat! Guests can indulge in excep…" at bounding box center [393, 297] width 450 height 156
click at [511, 239] on textarea "Venture to L’Ecole № 41 Winery for a special treat! Guests can indulge in excep…" at bounding box center [393, 297] width 450 height 156
click at [474, 239] on textarea "Venture to L’Ecole № 41 Winery for a special treat! Guests can indulge in excep…" at bounding box center [393, 297] width 450 height 156
click at [473, 239] on textarea "Venture to L’Ecole № 41 Winery for a special treat! Guests can indulge in excep…" at bounding box center [393, 297] width 450 height 156
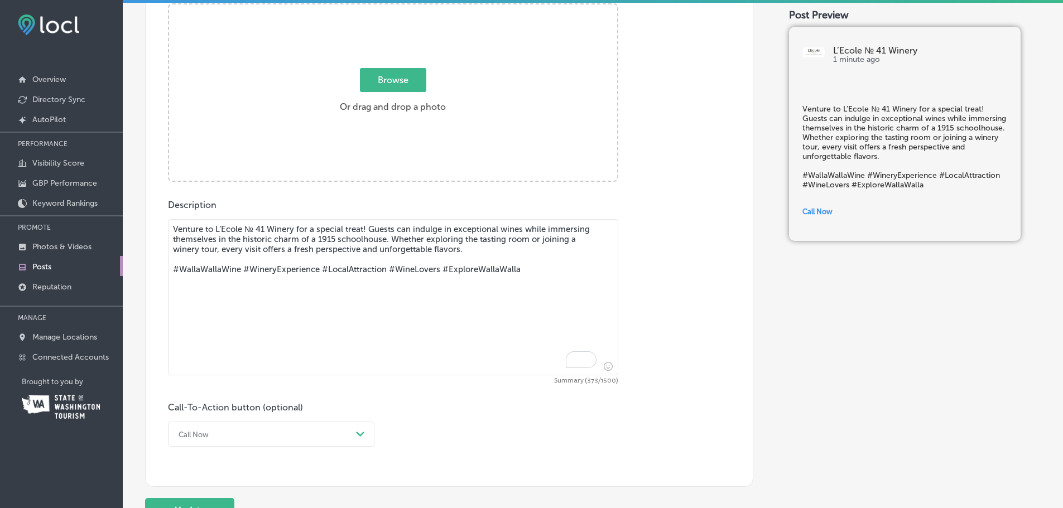
drag, startPoint x: 486, startPoint y: 276, endPoint x: 153, endPoint y: 229, distance: 336.4
click at [153, 229] on div "Post content Select location(s) Business + Location All Locations Path Created …" at bounding box center [449, 130] width 608 height 714
paste textarea "Experience the unique charm of L'Ecole No 41 Winery, located in a beautifully r…"
click at [451, 262] on textarea "Experience the unique charm of L'Ecole No 41 Winery, located in a beautifully r…" at bounding box center [393, 297] width 450 height 156
click at [447, 255] on textarea "Experience the unique charm of L'Ecole No 41 Winery, located in a beautifully r…" at bounding box center [393, 297] width 450 height 156
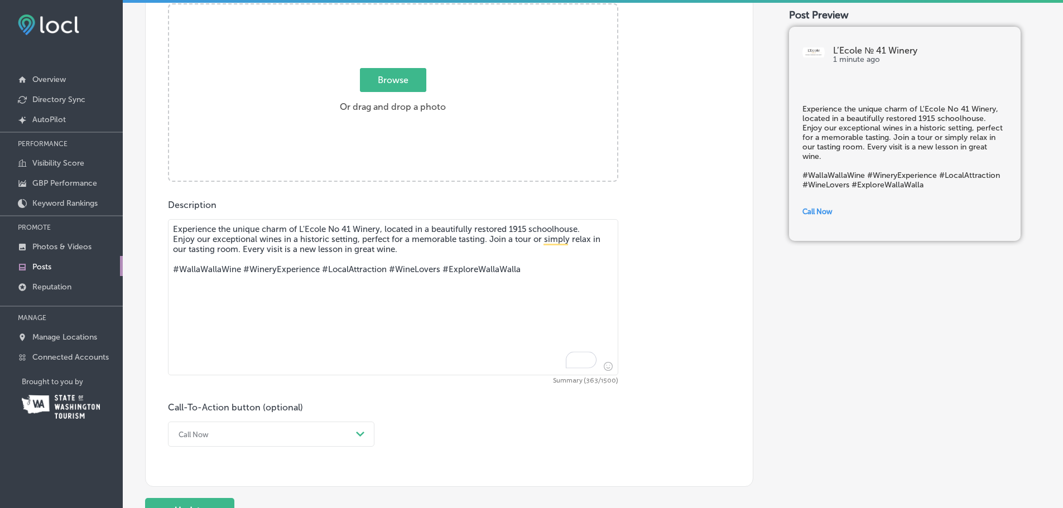
drag, startPoint x: 497, startPoint y: 252, endPoint x: 579, endPoint y: 281, distance: 87.0
click at [579, 281] on textarea "Experience the unique charm of L'Ecole No 41 Winery, located in a beautifully r…" at bounding box center [393, 297] width 450 height 156
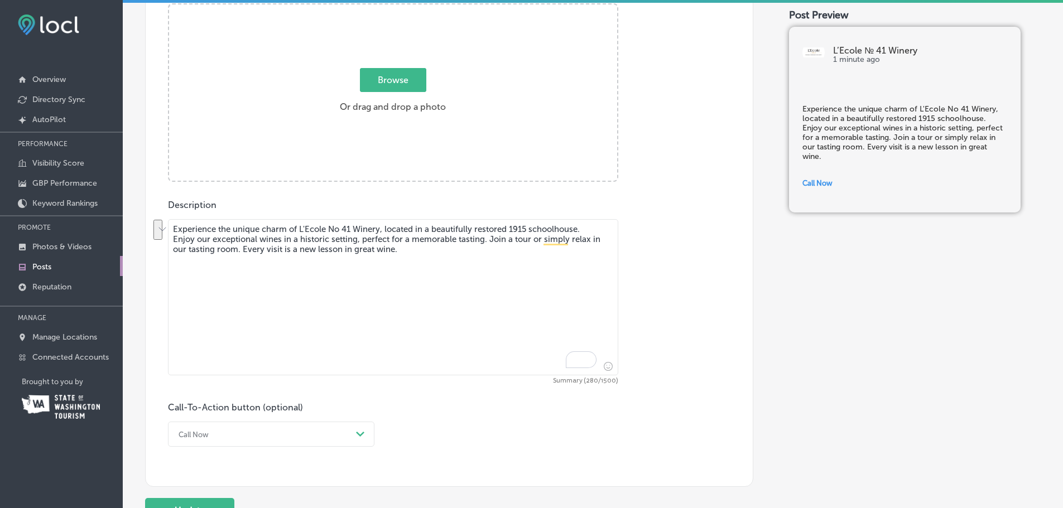
drag, startPoint x: 489, startPoint y: 239, endPoint x: 238, endPoint y: 247, distance: 250.7
click at [238, 247] on textarea "Experience the unique charm of L'Ecole No 41 Winery, located in a beautifully r…" at bounding box center [393, 297] width 450 height 156
click at [262, 252] on textarea "Experience the unique charm of L'Ecole No 41 Winery, located in a beautifully r…" at bounding box center [393, 297] width 450 height 156
type textarea "Experience the unique charm of L'Ecole No 41 Winery, located in a beautifully r…"
click at [222, 436] on div "Call Now Path Created with Sketch." at bounding box center [271, 434] width 206 height 25
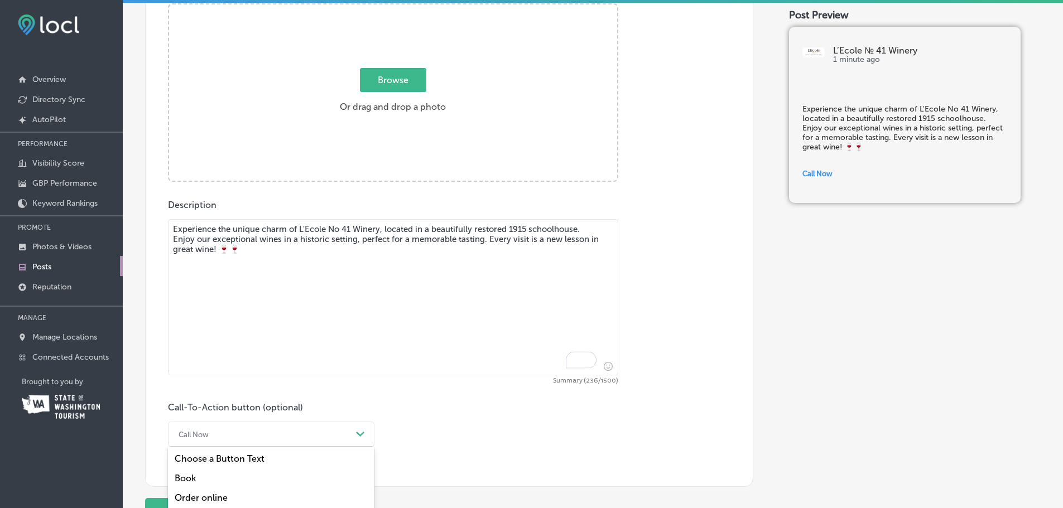
scroll to position [531, 0]
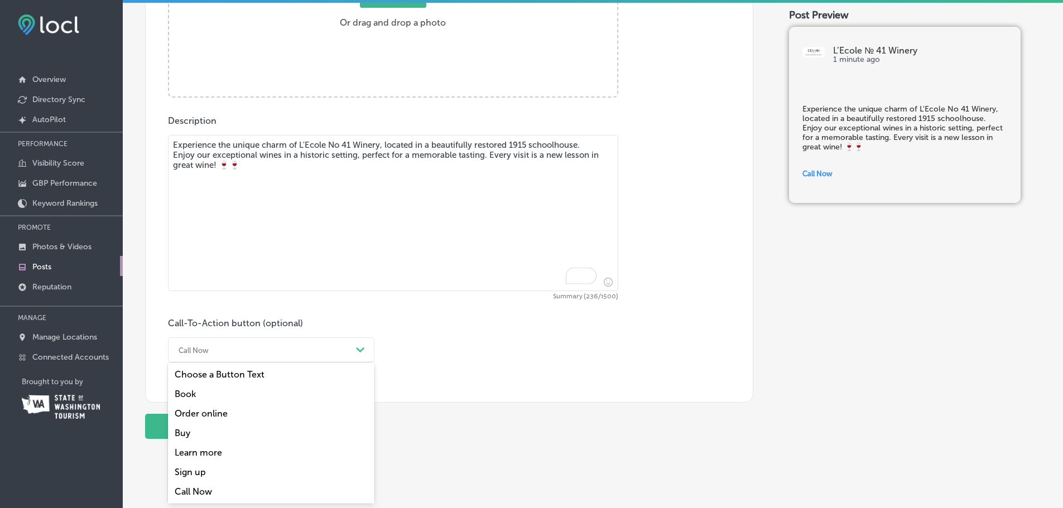
click at [215, 396] on div "Book" at bounding box center [271, 394] width 206 height 20
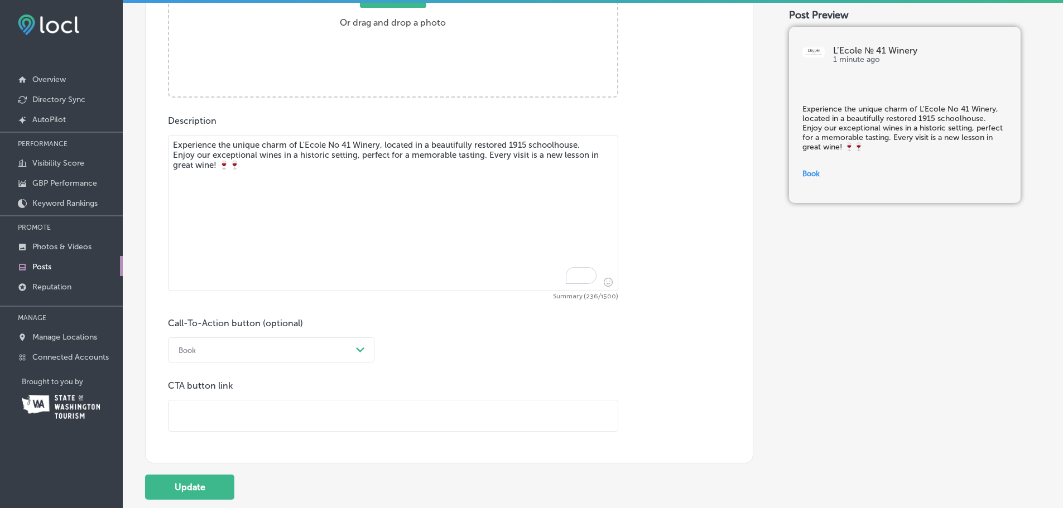
click at [311, 407] on input "text" at bounding box center [393, 416] width 449 height 31
type input "[URL][DOMAIN_NAME]"
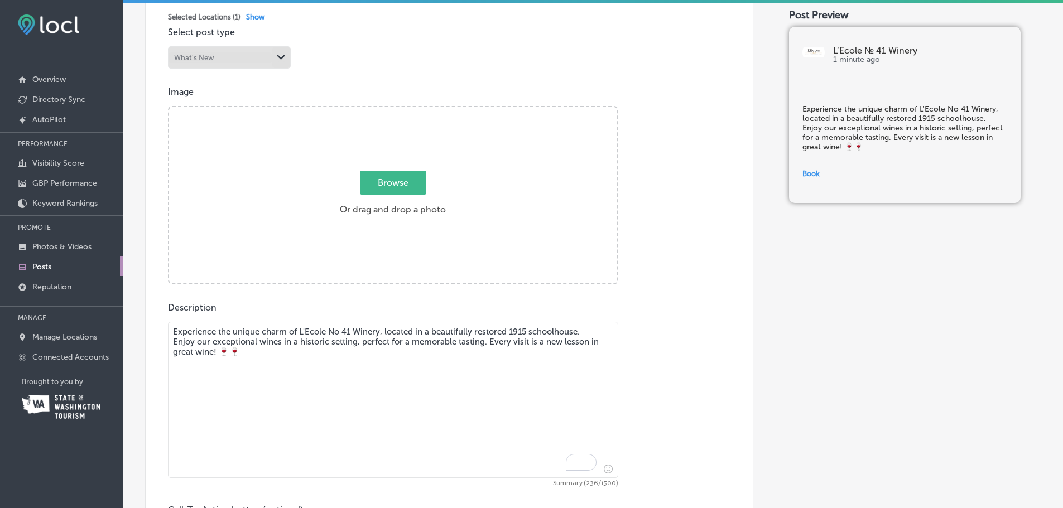
scroll to position [196, 0]
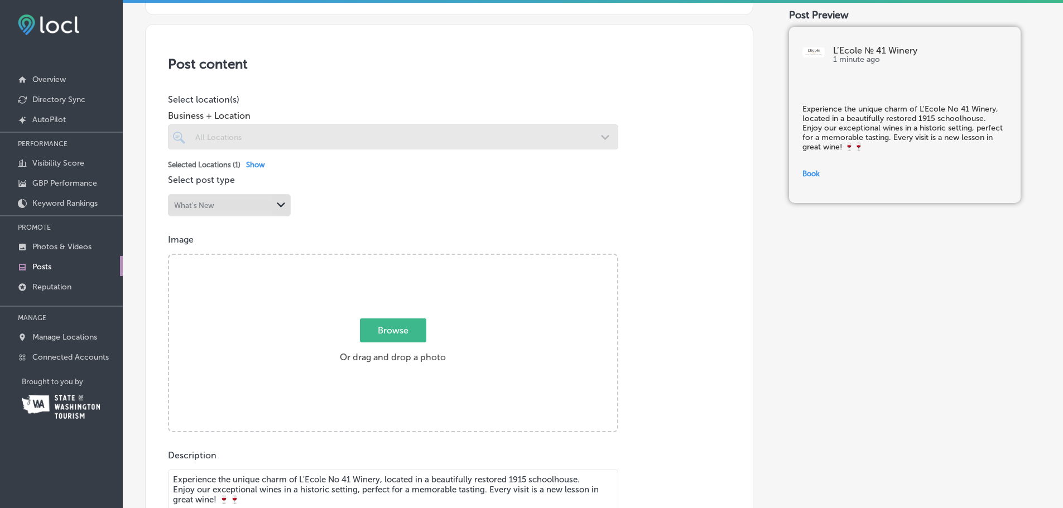
click at [398, 338] on span "Browse" at bounding box center [393, 331] width 66 height 24
click at [398, 258] on input "Browse Or drag and drop a photo" at bounding box center [393, 256] width 448 height 3
type input "C:\fakepath\AFTER95_LEcole-34.jpg"
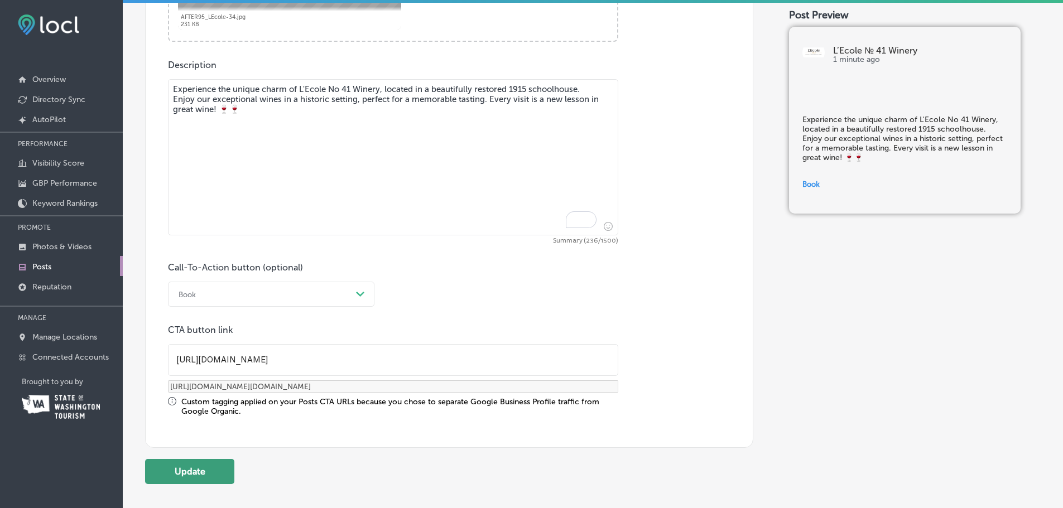
scroll to position [642, 0]
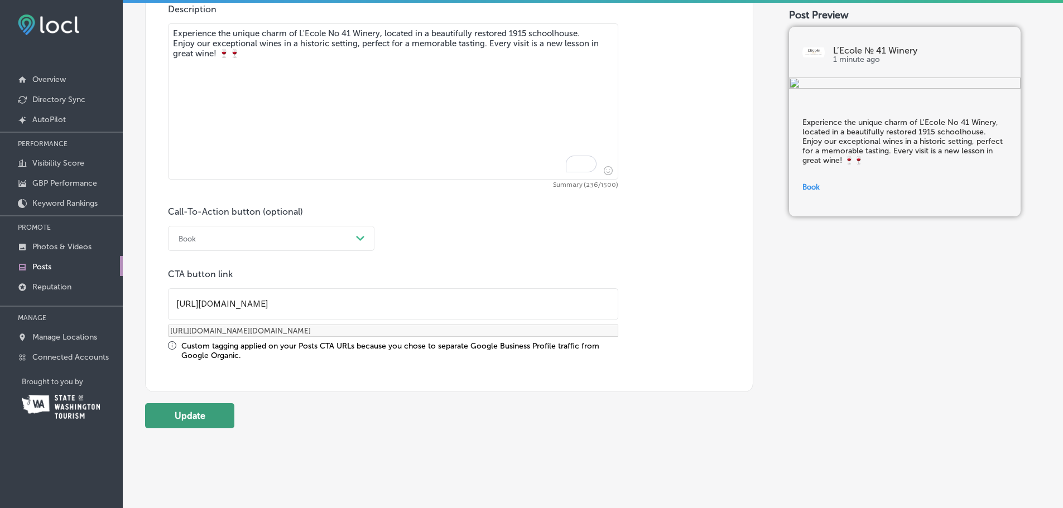
click at [203, 415] on button "Update" at bounding box center [189, 415] width 89 height 25
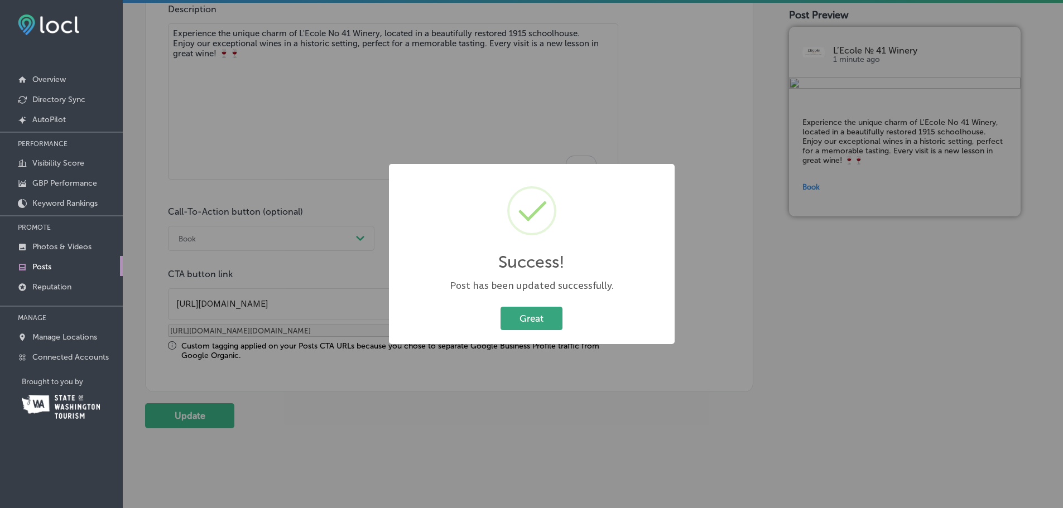
click at [542, 318] on button "Great" at bounding box center [532, 318] width 62 height 23
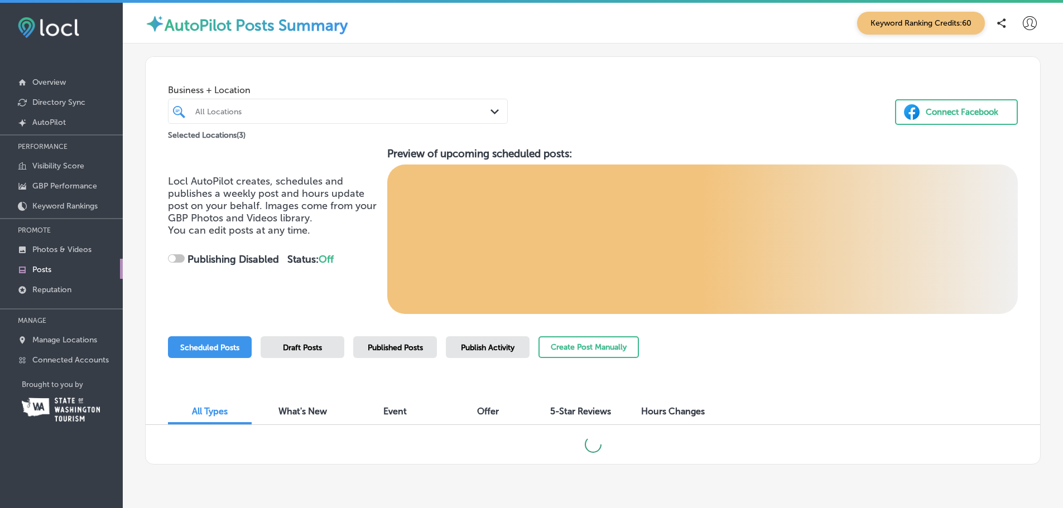
checkbox input "true"
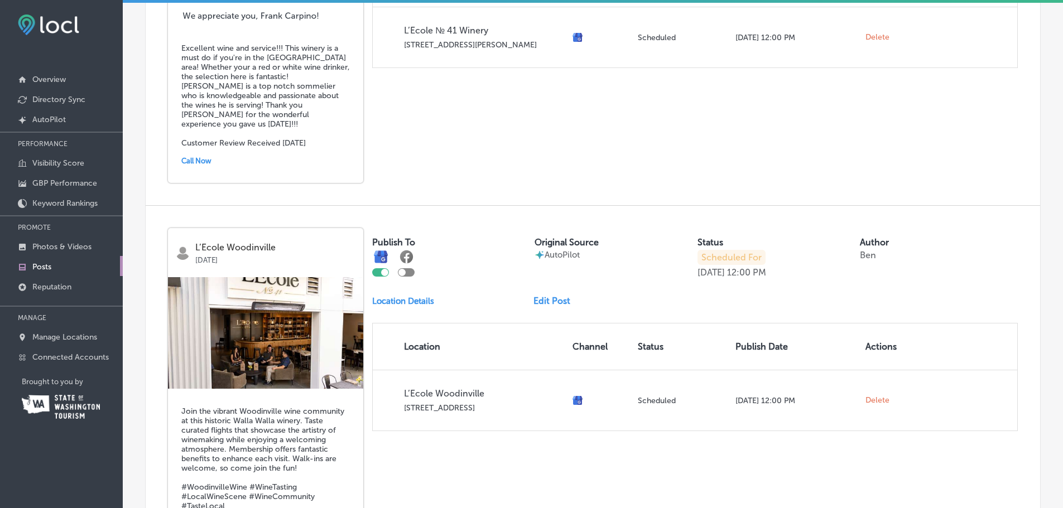
scroll to position [1795, 0]
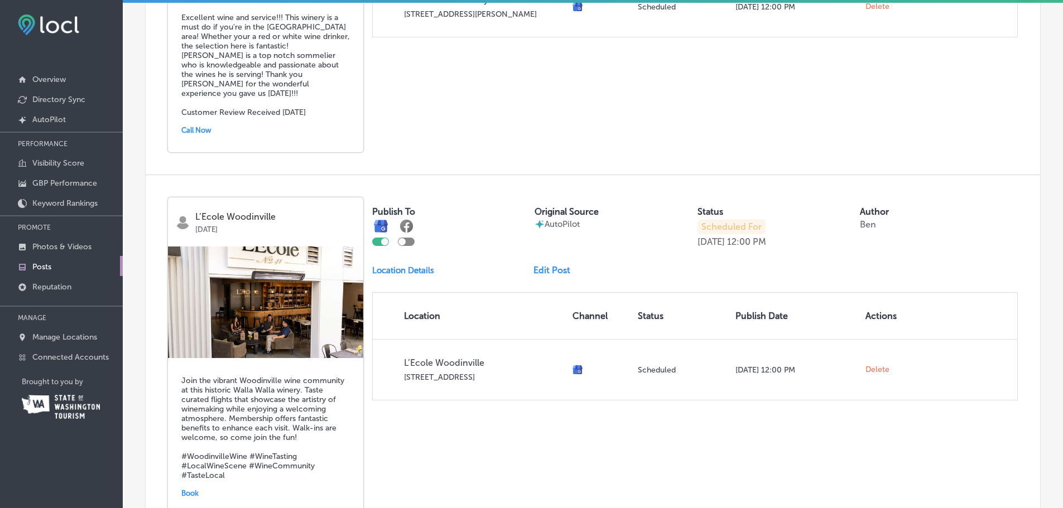
click at [559, 265] on link "Edit Post" at bounding box center [556, 270] width 46 height 11
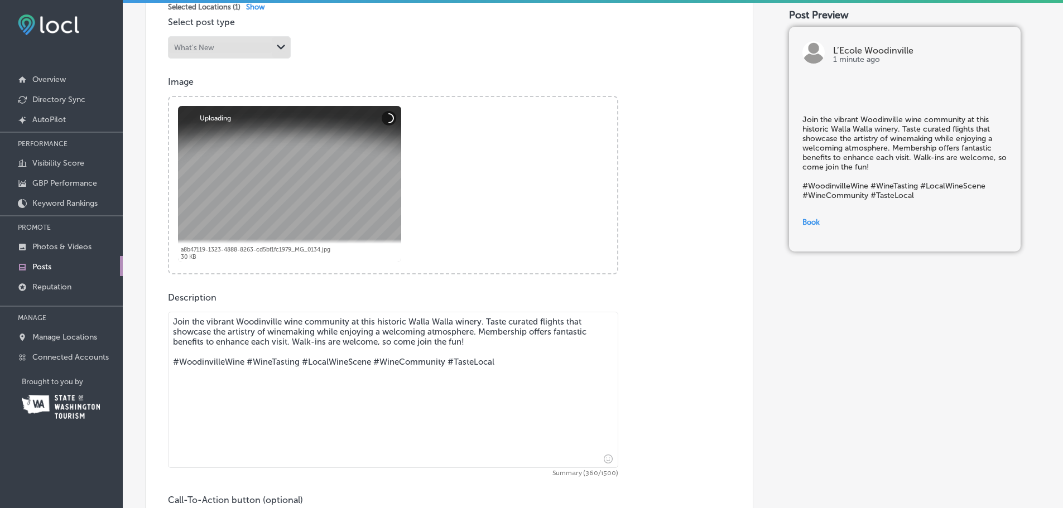
scroll to position [502, 0]
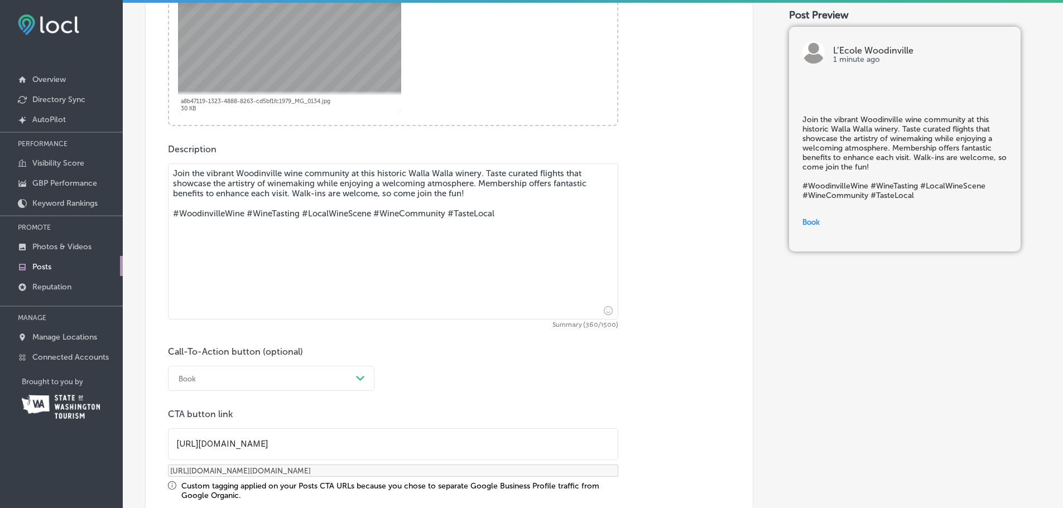
click at [310, 282] on textarea "Join the vibrant Woodinville wine community at this historic Walla Walla winery…" at bounding box center [393, 241] width 450 height 156
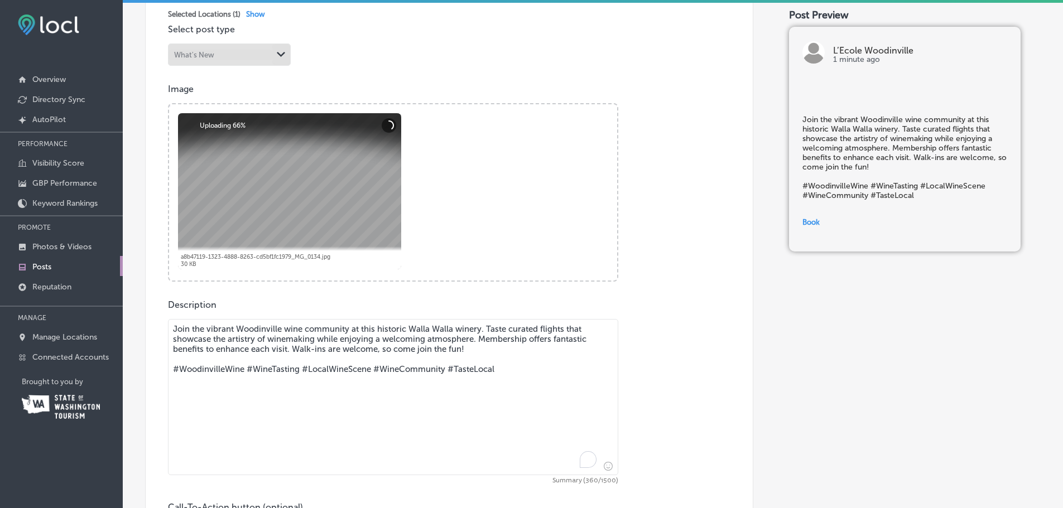
scroll to position [279, 0]
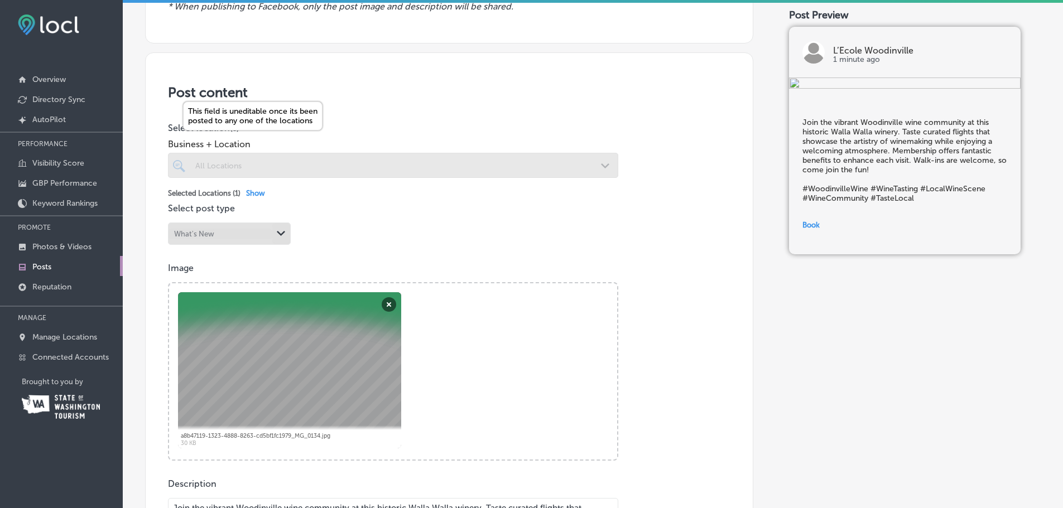
click at [412, 169] on div at bounding box center [393, 165] width 450 height 25
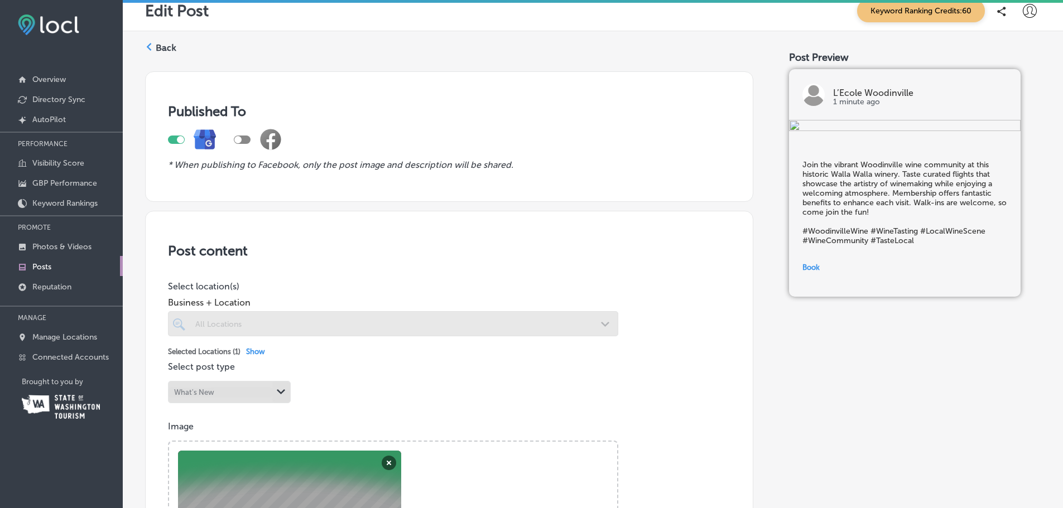
scroll to position [0, 0]
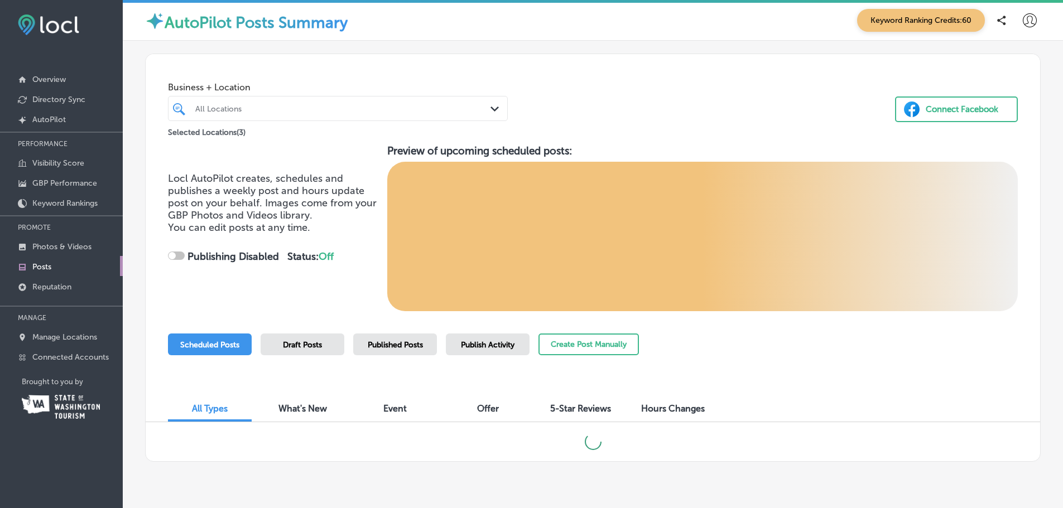
checkbox input "true"
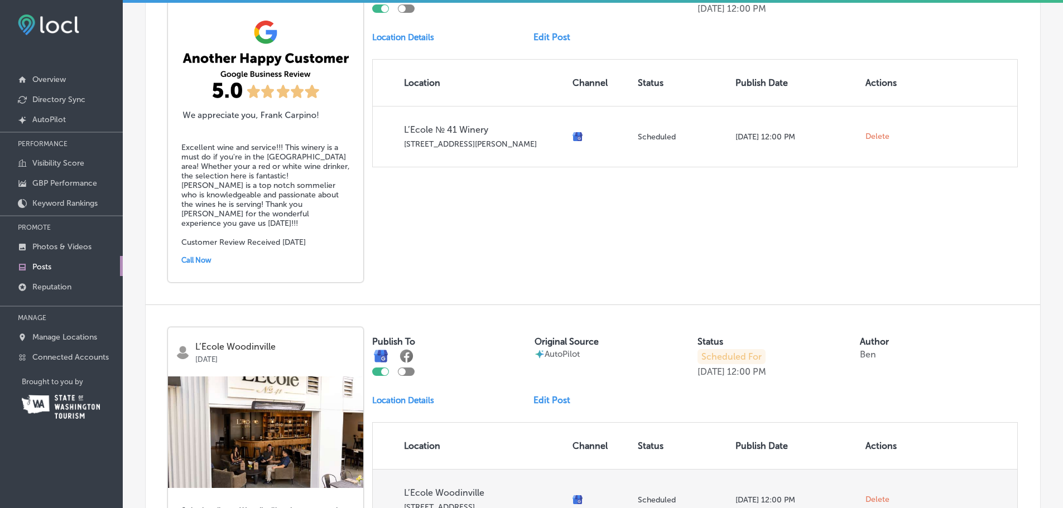
scroll to position [1795, 0]
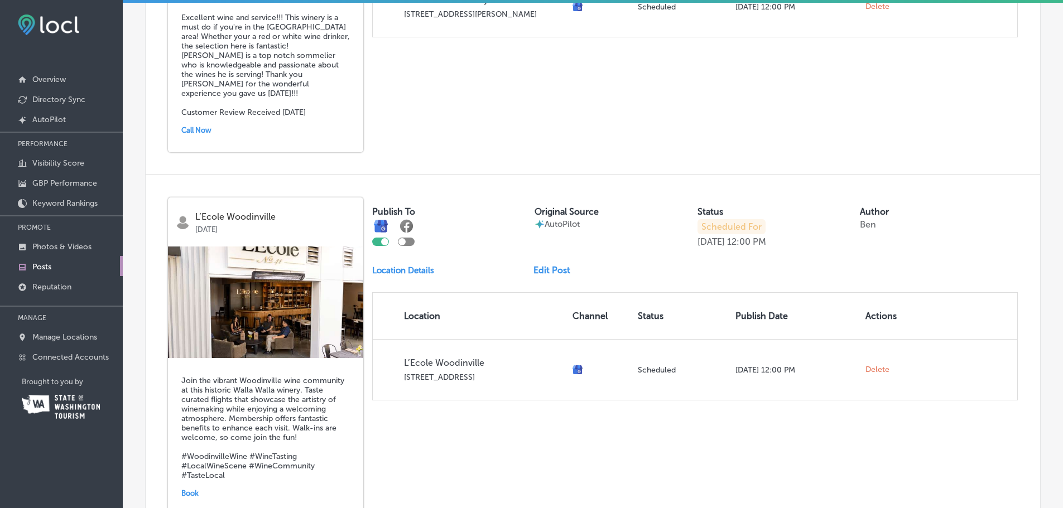
click at [552, 244] on div "Publish To Original Source AutoPilot Status Scheduled For [DATE] 12:00 PM Autho…" at bounding box center [695, 299] width 646 height 203
click at [552, 265] on link "Edit Post" at bounding box center [556, 270] width 46 height 11
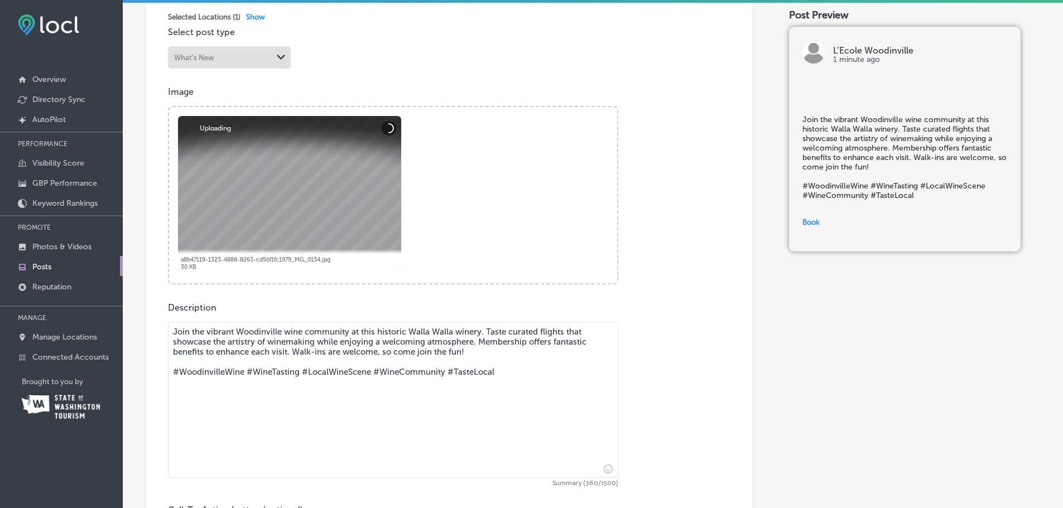
scroll to position [446, 0]
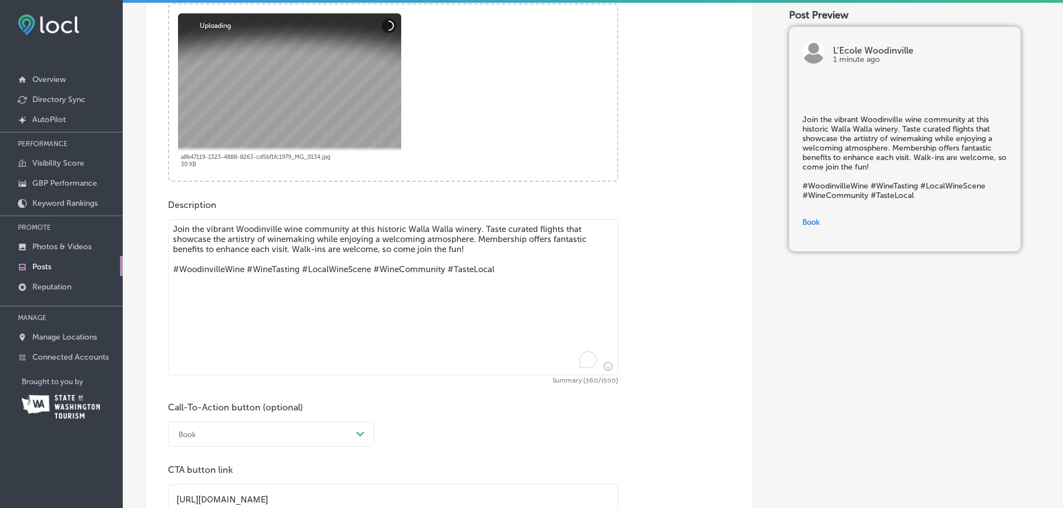
drag, startPoint x: 518, startPoint y: 290, endPoint x: 6, endPoint y: 218, distance: 516.7
click at [6, 218] on div "iconmonstr-menu-thin copy Created with Sketch. Overview Directory Sync Created …" at bounding box center [531, 254] width 1063 height 508
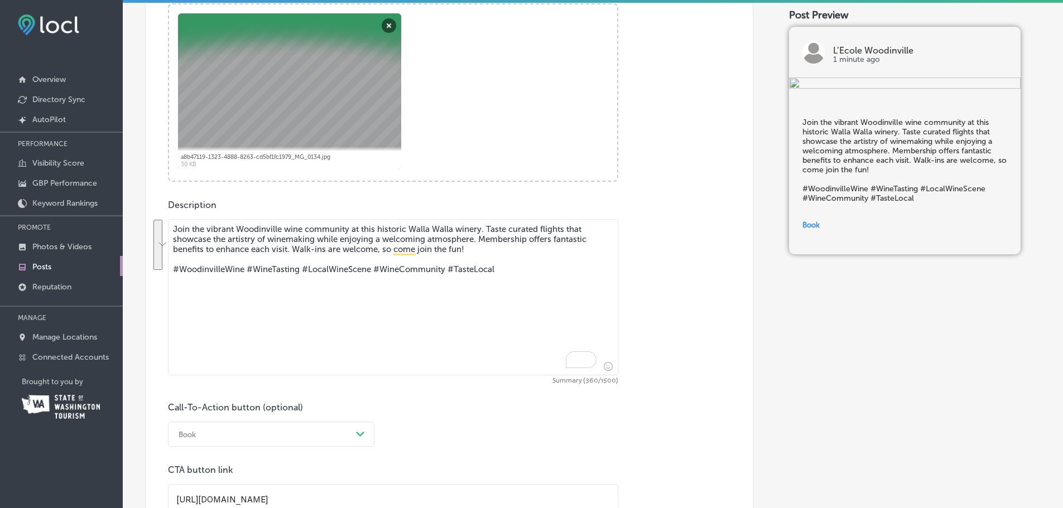
paste textarea "Taste our acclaimed Walla Walla wines in the heart of [GEOGRAPHIC_DATA]'s vibra…"
drag, startPoint x: 499, startPoint y: 273, endPoint x: 456, endPoint y: 251, distance: 48.4
click at [456, 251] on textarea "Taste our acclaimed Walla Walla wines in the heart of [GEOGRAPHIC_DATA]'s vibra…" at bounding box center [393, 297] width 450 height 156
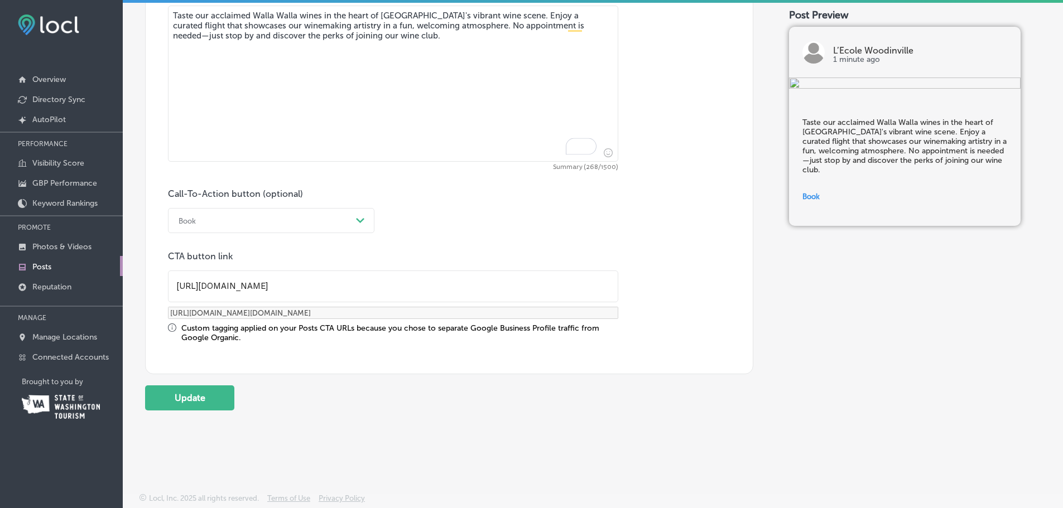
scroll to position [548, 0]
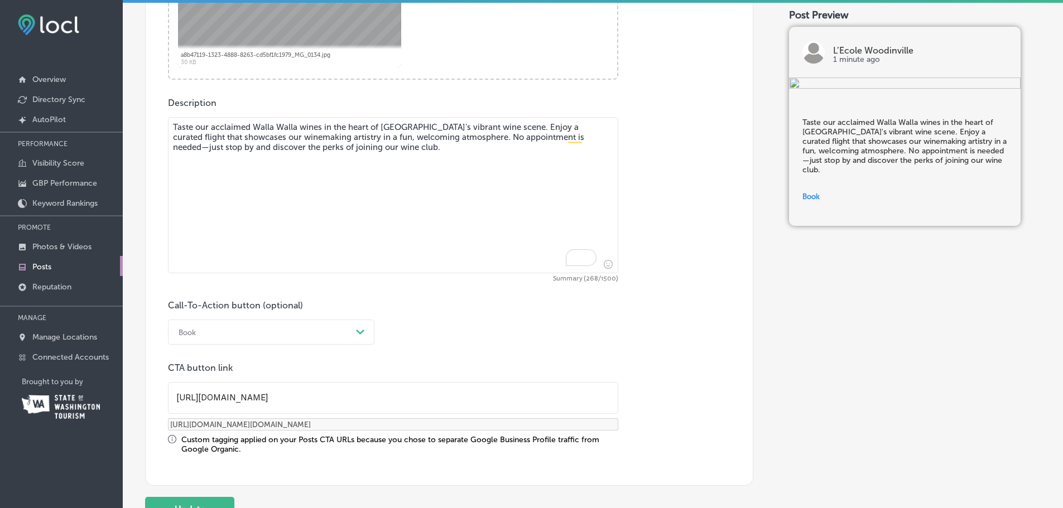
click at [458, 134] on textarea "Taste our acclaimed Walla Walla wines in the heart of [GEOGRAPHIC_DATA]'s vibra…" at bounding box center [393, 195] width 450 height 156
type textarea "Taste our acclaimed Walla Walla wines in the heart of [GEOGRAPHIC_DATA]'s vibra…"
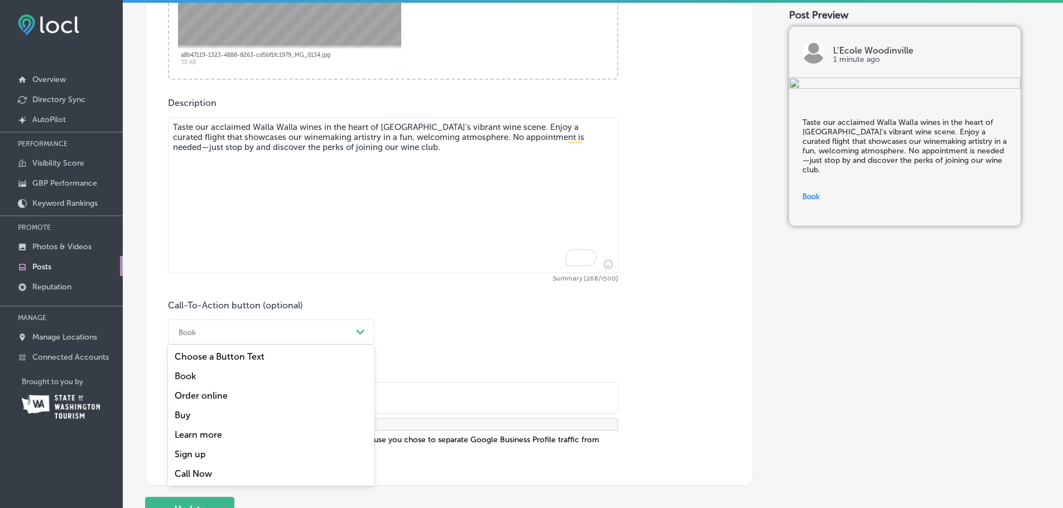
click at [270, 331] on div "Book" at bounding box center [262, 332] width 179 height 17
click at [204, 439] on div "Learn more" at bounding box center [271, 435] width 206 height 20
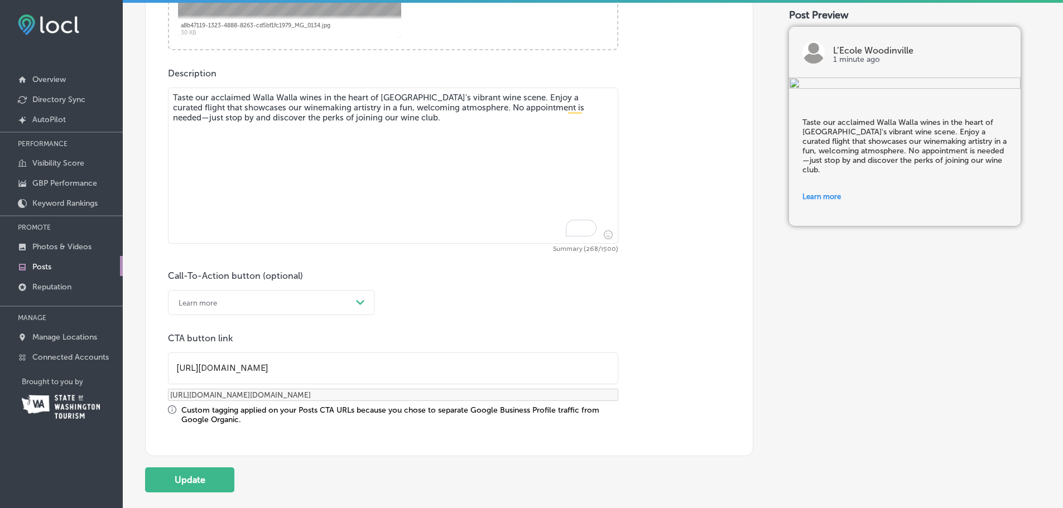
scroll to position [660, 0]
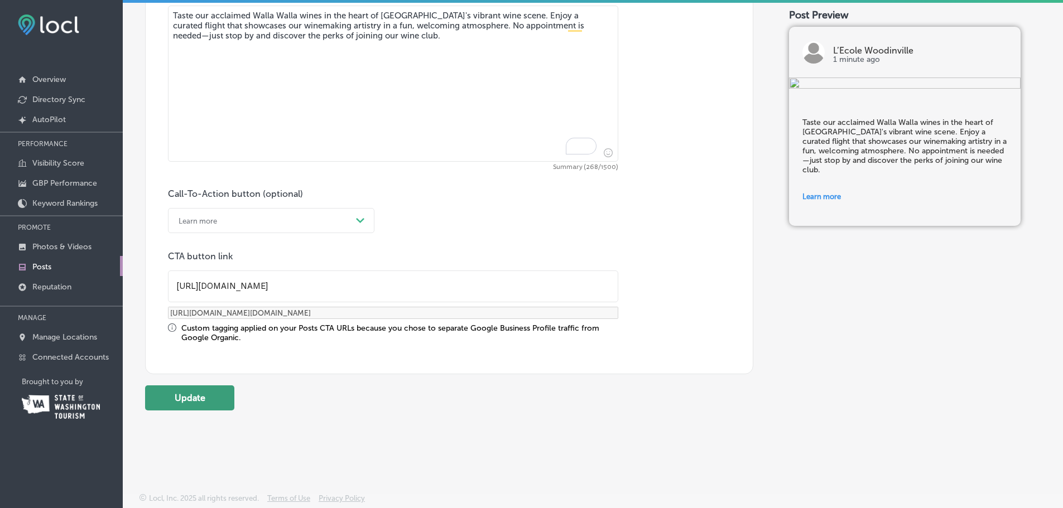
click at [181, 400] on button "Update" at bounding box center [189, 398] width 89 height 25
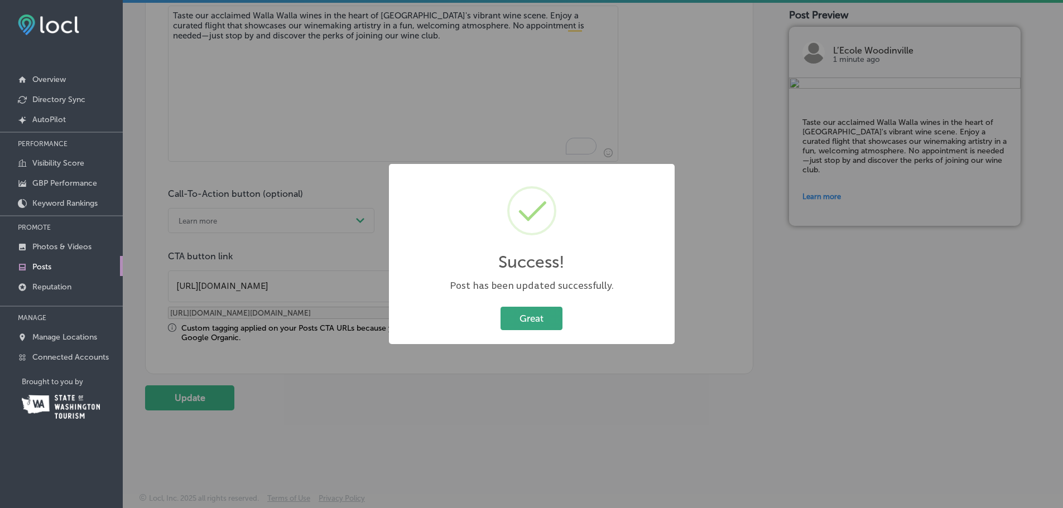
click at [515, 316] on button "Great" at bounding box center [532, 318] width 62 height 23
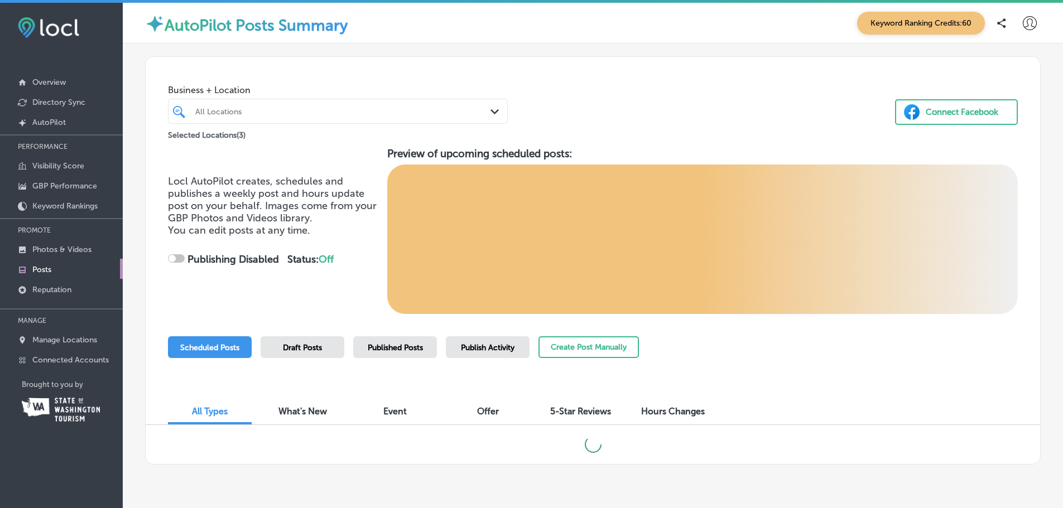
checkbox input "true"
